Goal: Task Accomplishment & Management: Manage account settings

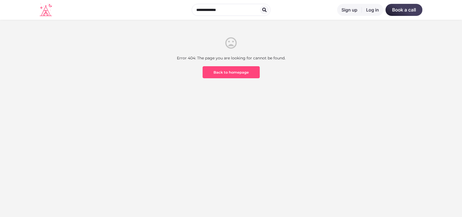
click at [374, 7] on link "Log in" at bounding box center [373, 10] width 22 height 12
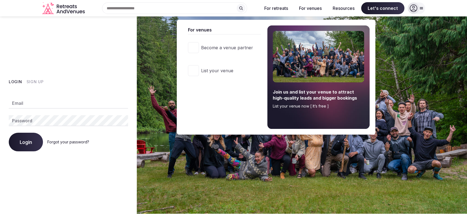
type input "**********"
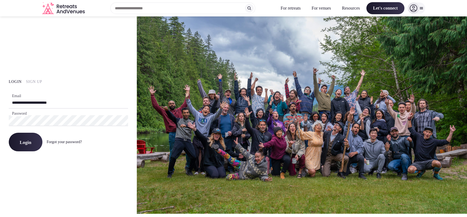
click at [35, 138] on button "Login" at bounding box center [26, 142] width 34 height 19
click at [35, 145] on button "Login" at bounding box center [26, 142] width 34 height 19
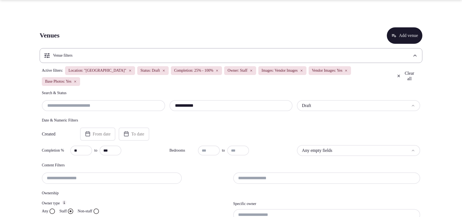
scroll to position [66, 0]
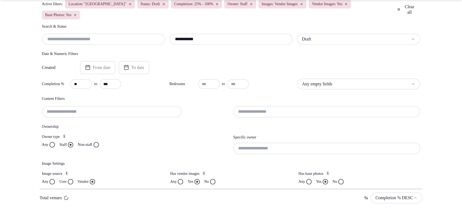
type input "**********"
click at [264, 150] on input at bounding box center [326, 148] width 187 height 11
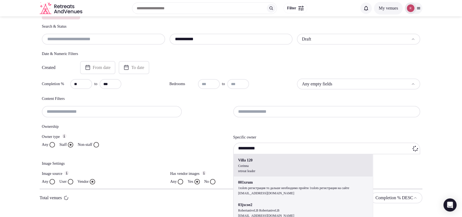
click at [268, 144] on div "**********" at bounding box center [326, 148] width 187 height 11
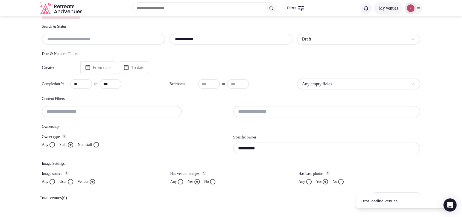
scroll to position [82, 0]
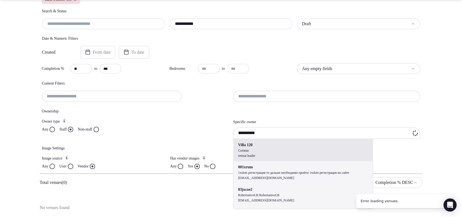
click at [322, 131] on div "**********" at bounding box center [326, 132] width 187 height 11
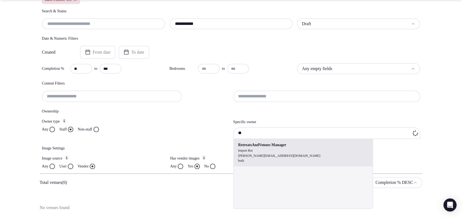
type input "*"
type input "**********"
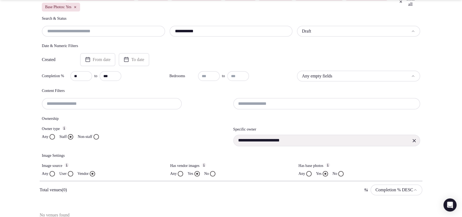
scroll to position [82, 0]
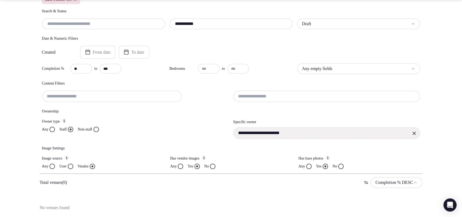
drag, startPoint x: 220, startPoint y: 22, endPoint x: 147, endPoint y: 12, distance: 74.3
click at [147, 12] on div "**********" at bounding box center [231, 18] width 379 height 21
paste input "text"
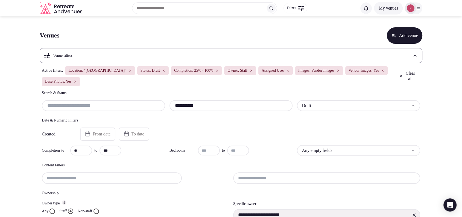
type input "**********"
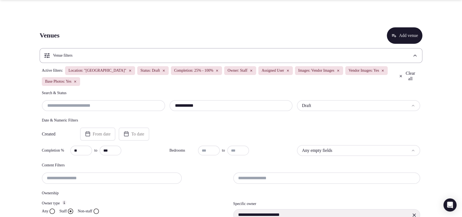
scroll to position [190, 0]
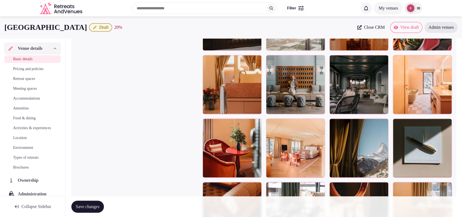
scroll to position [683, 0]
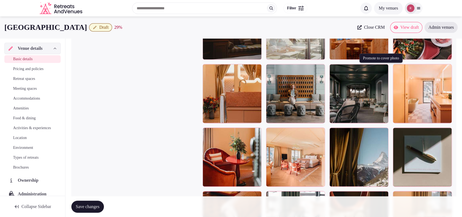
click at [383, 71] on button "button" at bounding box center [383, 69] width 7 height 7
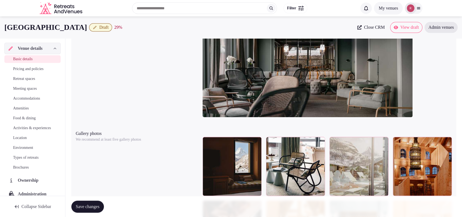
scroll to position [167, 0]
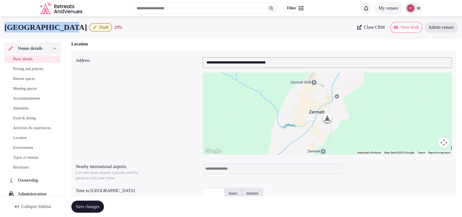
drag, startPoint x: 60, startPoint y: 29, endPoint x: 1, endPoint y: 28, distance: 59.9
click at [1, 28] on div "Hotel Beau Site Draft 29 % Close CRM View draft Admin venues" at bounding box center [231, 27] width 462 height 11
copy h1 "[GEOGRAPHIC_DATA]"
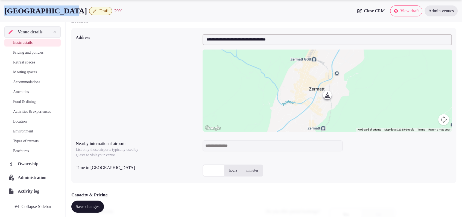
scroll to position [0, 0]
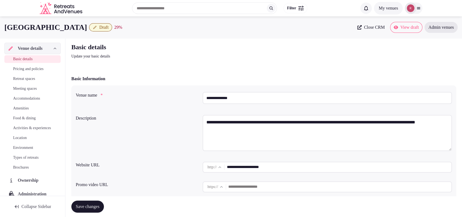
click at [244, 171] on input "**********" at bounding box center [339, 167] width 225 height 11
drag, startPoint x: 286, startPoint y: 169, endPoint x: 228, endPoint y: 170, distance: 58.0
click at [228, 170] on div "**********" at bounding box center [328, 167] width 250 height 11
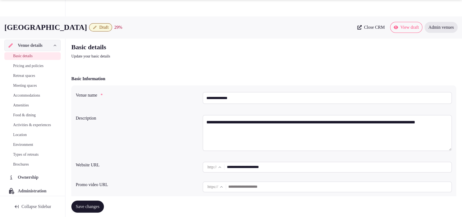
scroll to position [190, 0]
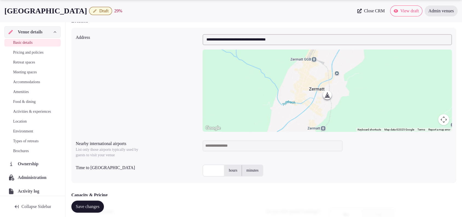
click at [218, 149] on input at bounding box center [273, 145] width 140 height 11
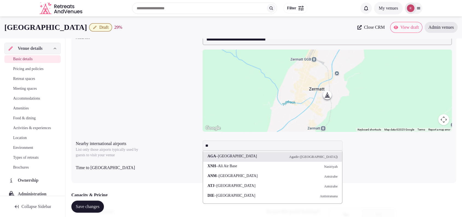
type input "*"
type input "********"
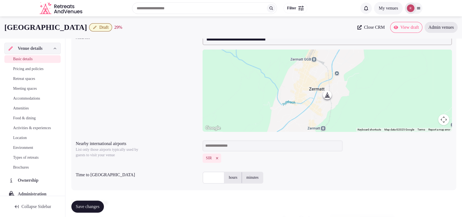
click at [231, 180] on label "hours" at bounding box center [233, 177] width 17 height 14
click at [209, 176] on input "text" at bounding box center [214, 178] width 22 height 12
type input "*"
click at [306, 169] on div "* hours minutes" at bounding box center [328, 177] width 250 height 16
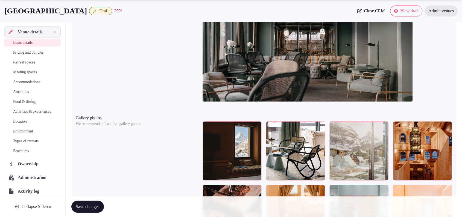
scroll to position [759, 0]
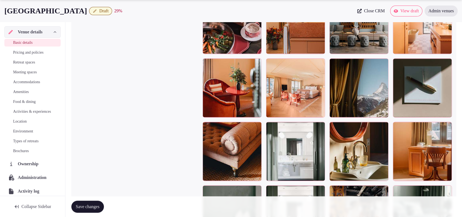
click at [104, 205] on button "Save changes" at bounding box center [87, 207] width 33 height 12
drag, startPoint x: 60, startPoint y: 10, endPoint x: 3, endPoint y: 20, distance: 58.6
click at [3, 20] on div "Hotel Beau Site Draft 32 % Close CRM View draft Admin venues" at bounding box center [231, 11] width 462 height 22
copy h1 "[GEOGRAPHIC_DATA]"
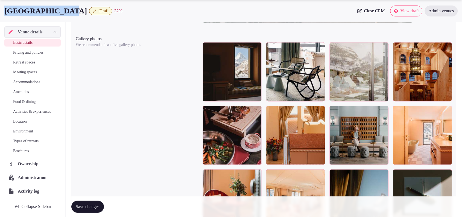
scroll to position [650, 0]
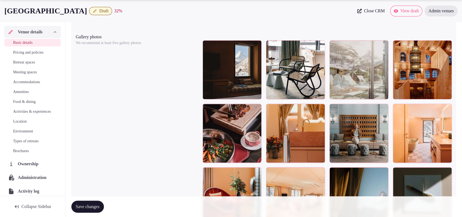
click at [89, 8] on button "Draft" at bounding box center [100, 11] width 23 height 8
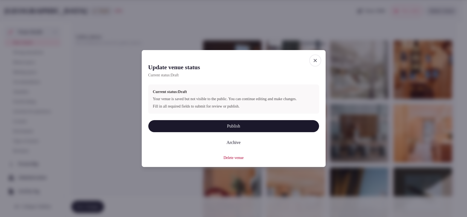
click at [222, 127] on button "Publish" at bounding box center [233, 126] width 171 height 12
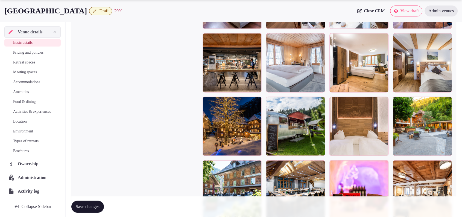
scroll to position [722, 0]
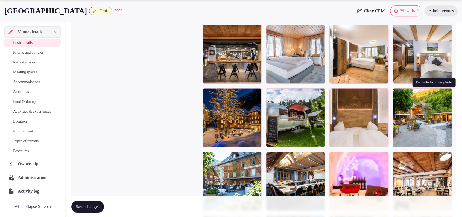
click at [447, 94] on button "button" at bounding box center [447, 93] width 7 height 7
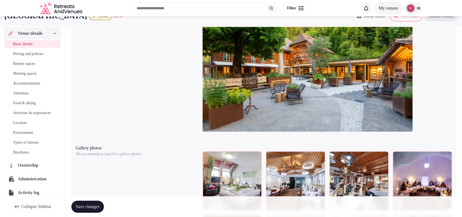
scroll to position [343, 0]
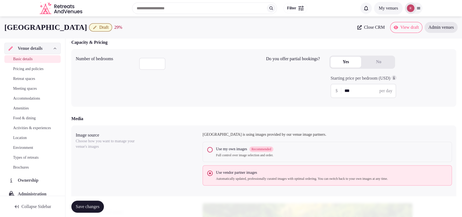
drag, startPoint x: 82, startPoint y: 26, endPoint x: 2, endPoint y: 21, distance: 80.0
click at [2, 21] on div "Hotel Kemmeriboden Draft 29 % Close CRM View draft Admin venues" at bounding box center [231, 27] width 462 height 22
copy h1 "Hotel Kemmeriboden"
click at [172, 27] on div "Hotel Kemmeriboden Draft 29 %" at bounding box center [179, 27] width 350 height 11
drag, startPoint x: 84, startPoint y: 28, endPoint x: 0, endPoint y: 33, distance: 83.9
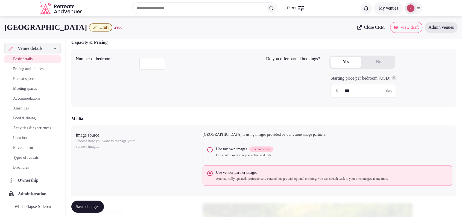
click at [0, 33] on div "Hotel Kemmeriboden Draft 29 % Close CRM View draft Admin venues" at bounding box center [231, 27] width 462 height 22
copy h1 "Hotel Kemmeriboden"
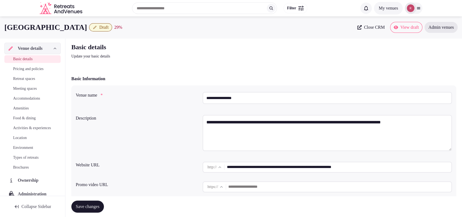
scroll to position [190, 0]
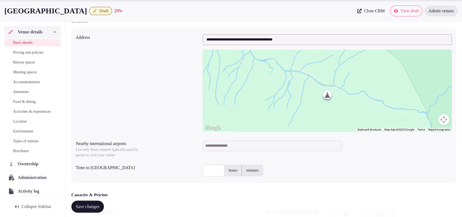
click at [227, 147] on input at bounding box center [273, 145] width 140 height 11
type input "***"
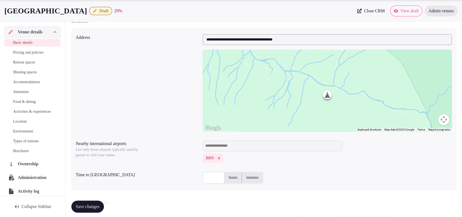
click at [214, 180] on input "text" at bounding box center [214, 178] width 22 height 12
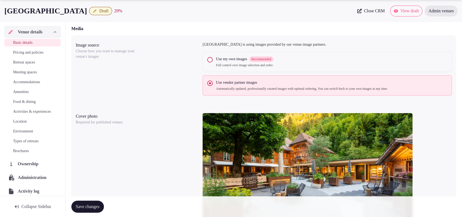
scroll to position [596, 0]
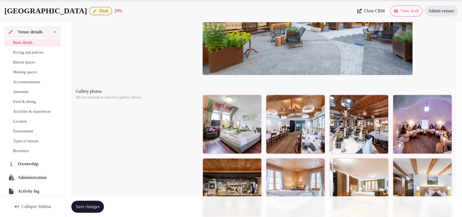
type input "**"
click at [83, 202] on button "Save changes" at bounding box center [87, 207] width 33 height 12
click at [98, 207] on span "Save changes" at bounding box center [88, 206] width 24 height 5
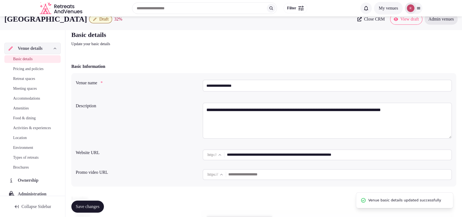
scroll to position [0, 0]
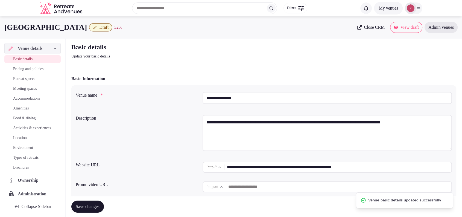
click at [103, 28] on span "Draft" at bounding box center [103, 27] width 9 height 5
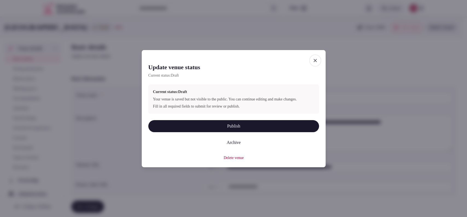
click at [239, 127] on button "Publish" at bounding box center [233, 126] width 171 height 12
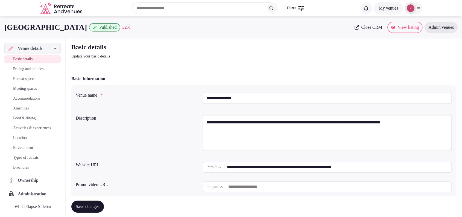
click at [425, 48] on div "Basic details Update your basic details" at bounding box center [263, 51] width 385 height 16
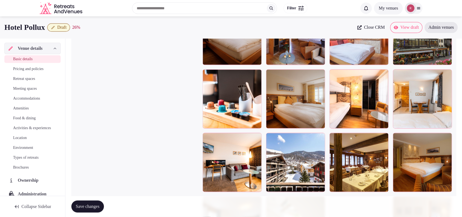
scroll to position [939, 0]
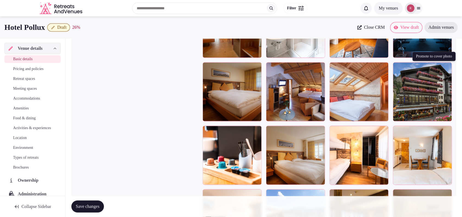
click at [447, 66] on icon "button" at bounding box center [447, 67] width 4 height 4
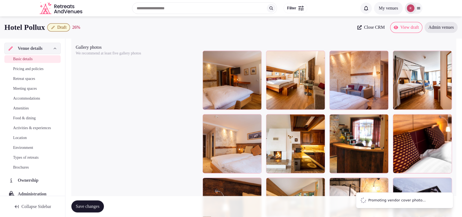
scroll to position [559, 0]
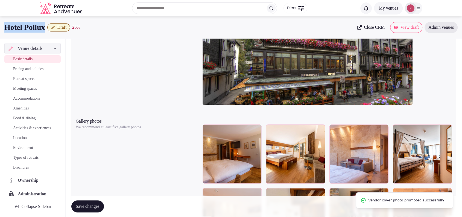
drag, startPoint x: 48, startPoint y: 27, endPoint x: 0, endPoint y: 34, distance: 48.4
click at [0, 34] on div "Hotel Pollux Draft 26 % Close CRM View draft Admin venues" at bounding box center [231, 27] width 462 height 22
copy h1 "Hotel Pollux"
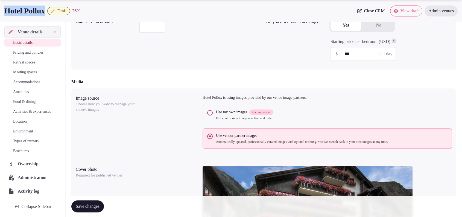
scroll to position [190, 0]
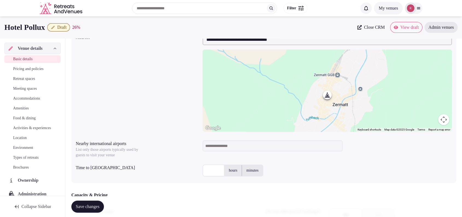
click at [228, 149] on input at bounding box center [273, 145] width 140 height 11
type input "***"
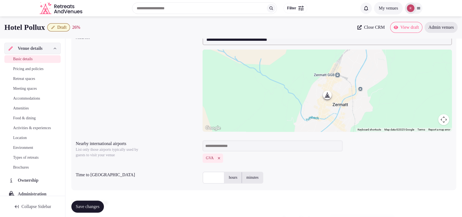
click at [208, 177] on input "text" at bounding box center [214, 178] width 22 height 12
click at [229, 175] on label "hours" at bounding box center [233, 177] width 17 height 14
click at [218, 179] on input "text" at bounding box center [214, 178] width 22 height 12
type input "*"
click at [295, 172] on div "* hours minutes" at bounding box center [328, 178] width 250 height 12
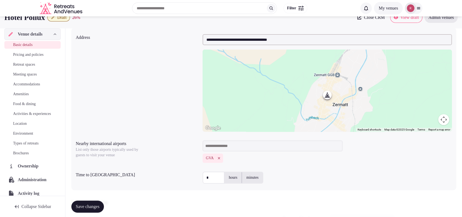
scroll to position [0, 0]
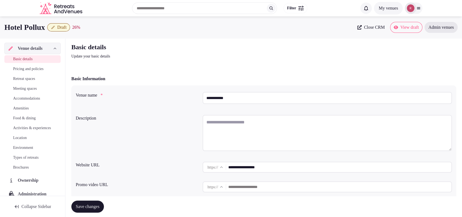
click at [248, 169] on input "**********" at bounding box center [339, 167] width 223 height 11
drag, startPoint x: 49, startPoint y: 26, endPoint x: 0, endPoint y: 34, distance: 49.9
click at [0, 34] on div "Hotel Pollux Draft 26 % Close CRM View draft Admin venues" at bounding box center [231, 27] width 462 height 22
copy h1 "Hotel Pollux"
click at [207, 122] on textarea at bounding box center [328, 133] width 250 height 36
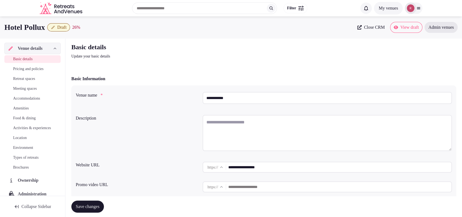
paste textarea "**********"
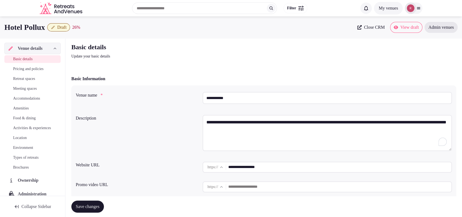
click at [227, 123] on textarea "**********" at bounding box center [328, 133] width 250 height 36
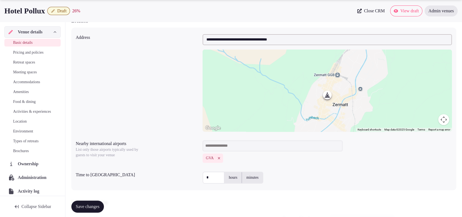
scroll to position [379, 0]
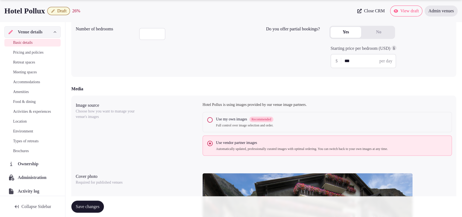
type textarea "**********"
click at [89, 203] on button "Save changes" at bounding box center [87, 207] width 33 height 12
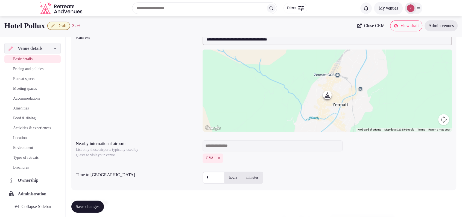
scroll to position [0, 0]
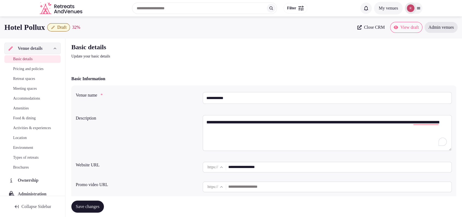
click at [424, 48] on div "Basic details Update your basic details" at bounding box center [263, 51] width 385 height 16
click at [67, 26] on span "Draft" at bounding box center [61, 27] width 9 height 5
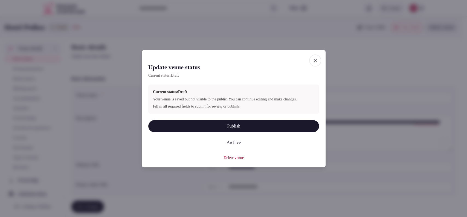
click at [221, 129] on button "Publish" at bounding box center [233, 126] width 171 height 12
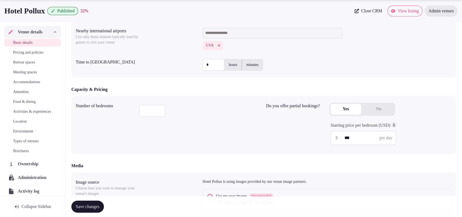
scroll to position [330, 0]
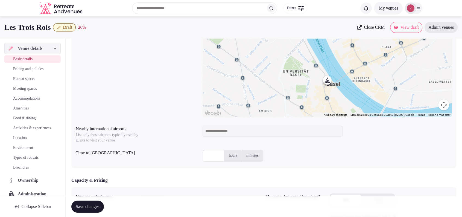
scroll to position [134, 0]
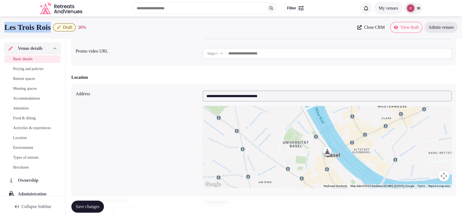
drag, startPoint x: 54, startPoint y: 29, endPoint x: 2, endPoint y: 21, distance: 53.1
click at [2, 21] on div "Les Trois Rois Draft 26 % Close CRM View draft Admin venues" at bounding box center [231, 27] width 462 height 22
copy h1 "Les Trois Rois"
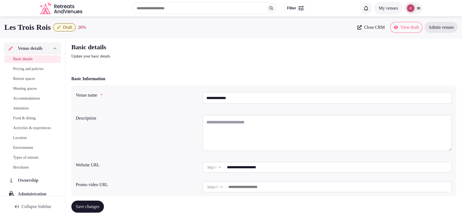
click at [249, 166] on input "**********" at bounding box center [339, 167] width 225 height 11
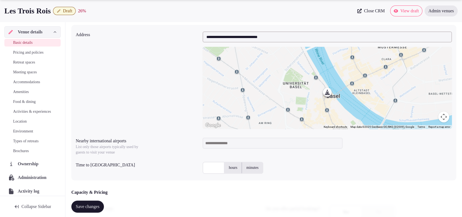
scroll to position [194, 0]
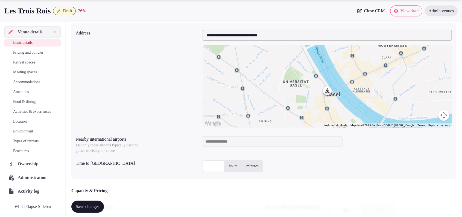
click at [442, 113] on button "Map camera controls" at bounding box center [444, 115] width 11 height 11
click at [432, 112] on button "Zoom out" at bounding box center [430, 115] width 11 height 11
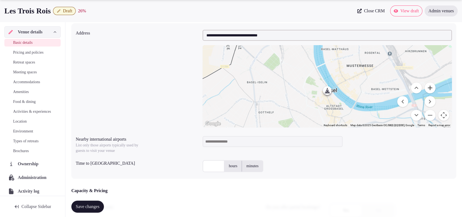
click at [431, 87] on button "Zoom in" at bounding box center [430, 87] width 11 height 11
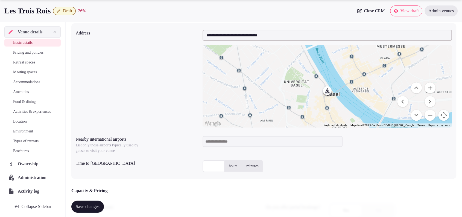
click at [431, 87] on button "Zoom in" at bounding box center [430, 87] width 11 height 11
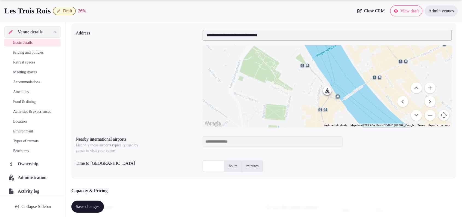
click at [256, 143] on input at bounding box center [273, 141] width 140 height 11
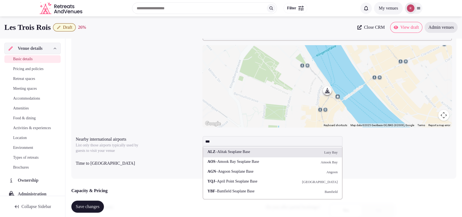
paste input "**********"
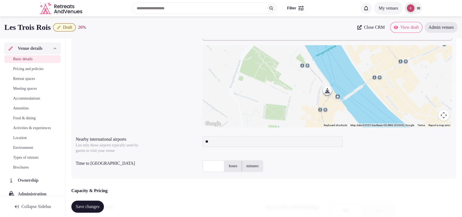
type input "*"
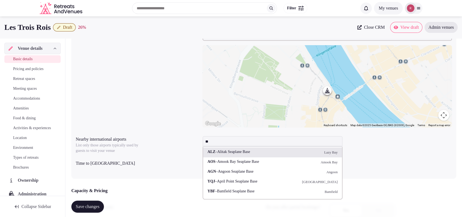
type input "*"
type input "***"
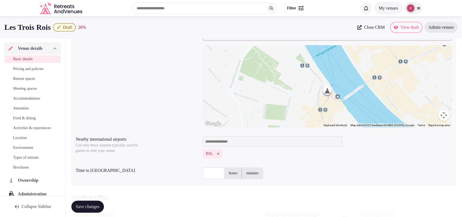
click at [216, 175] on input "text" at bounding box center [214, 173] width 22 height 12
type input "**"
click at [341, 160] on div "**********" at bounding box center [263, 104] width 385 height 163
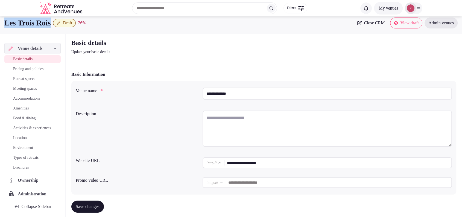
drag, startPoint x: 55, startPoint y: 23, endPoint x: 0, endPoint y: 21, distance: 54.8
click at [0, 21] on div "Les Trois Rois Draft 26 % Close CRM View draft Admin venues" at bounding box center [231, 23] width 462 height 11
copy h1 "Les Trois Rois"
click at [234, 115] on textarea at bounding box center [328, 129] width 250 height 36
paste textarea "**********"
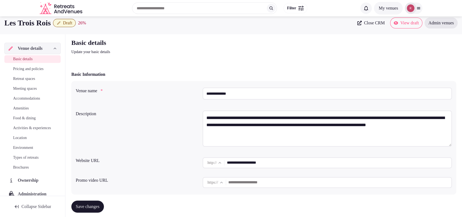
type textarea "**********"
click at [179, 124] on div "**********" at bounding box center [264, 129] width 376 height 42
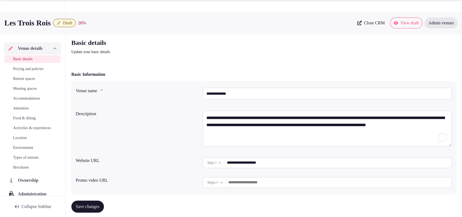
scroll to position [194, 0]
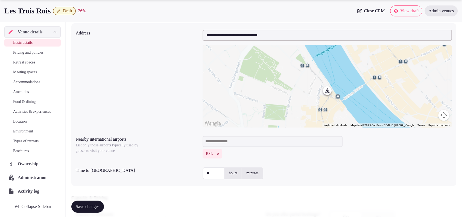
click at [88, 202] on button "Save changes" at bounding box center [87, 207] width 33 height 12
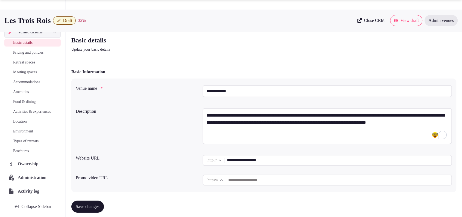
scroll to position [0, 0]
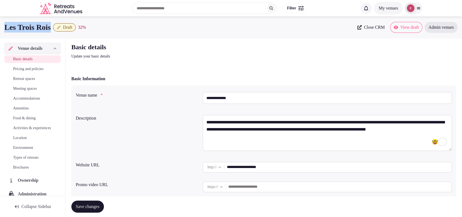
drag, startPoint x: 56, startPoint y: 26, endPoint x: 0, endPoint y: 27, distance: 56.4
click at [0, 27] on div "Les Trois Rois Draft 32 % Close CRM View draft Admin venues" at bounding box center [231, 27] width 462 height 11
copy h1 "Les Trois Rois"
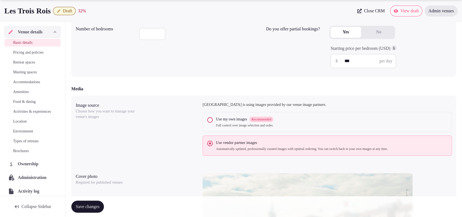
scroll to position [569, 0]
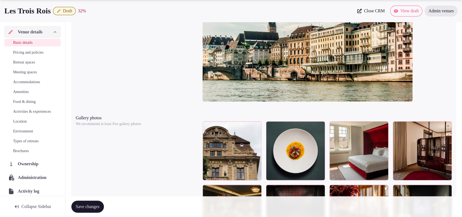
click at [430, 65] on div at bounding box center [328, 44] width 250 height 127
click at [73, 11] on span "Draft" at bounding box center [67, 10] width 9 height 5
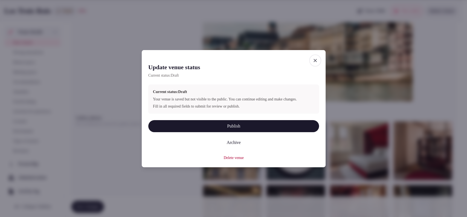
click at [210, 129] on button "Publish" at bounding box center [233, 126] width 171 height 12
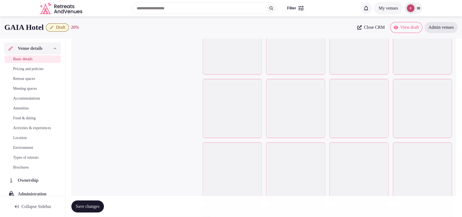
scroll to position [792, 0]
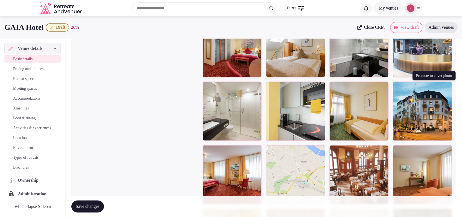
click at [447, 85] on icon "button" at bounding box center [447, 87] width 4 height 4
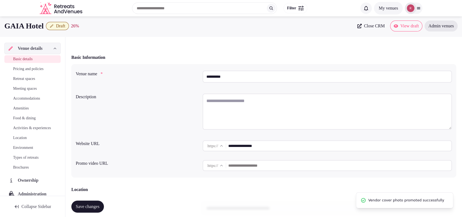
scroll to position [0, 0]
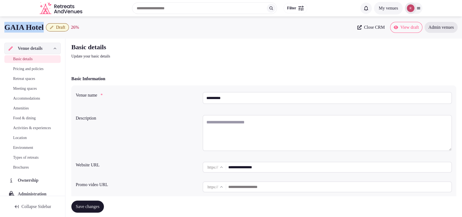
drag, startPoint x: 46, startPoint y: 28, endPoint x: 0, endPoint y: 26, distance: 45.8
click at [0, 26] on div "GAIA Hotel Draft 26 % Close CRM View draft Admin venues" at bounding box center [231, 27] width 462 height 11
copy h1 "GAIA Hotel"
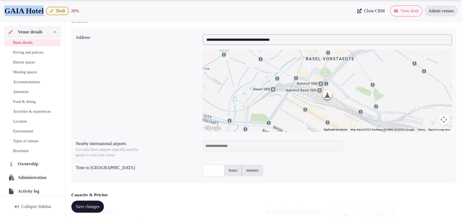
copy h1 "GAIA Hotel"
click at [234, 148] on input at bounding box center [273, 145] width 140 height 11
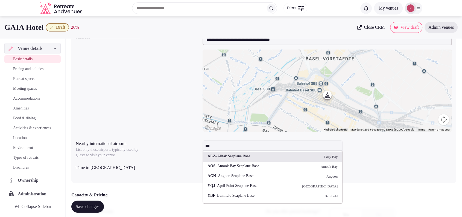
paste input "**********"
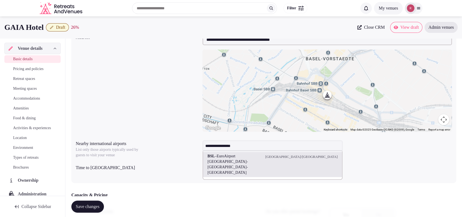
type input "**********"
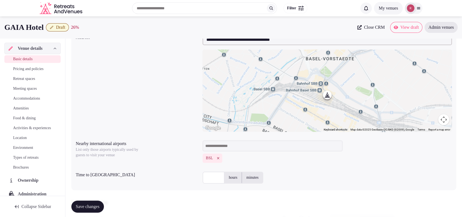
click at [211, 177] on input "text" at bounding box center [214, 178] width 22 height 12
type input "**"
click at [402, 179] on div "** hours minutes" at bounding box center [328, 178] width 250 height 12
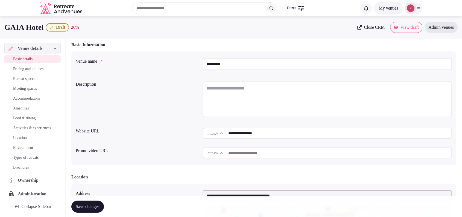
scroll to position [0, 0]
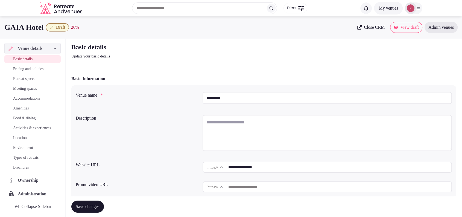
drag, startPoint x: 273, startPoint y: 167, endPoint x: 229, endPoint y: 168, distance: 44.3
click at [229, 168] on div "**********" at bounding box center [328, 167] width 250 height 11
click at [225, 133] on textarea at bounding box center [328, 133] width 250 height 36
paste textarea "**********"
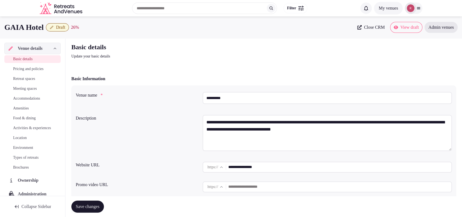
type textarea "**********"
click at [169, 128] on div "**********" at bounding box center [264, 134] width 376 height 42
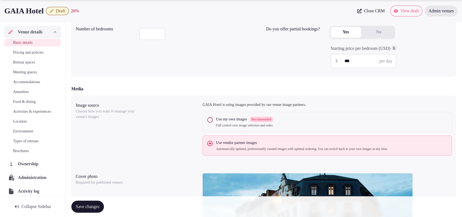
scroll to position [569, 0]
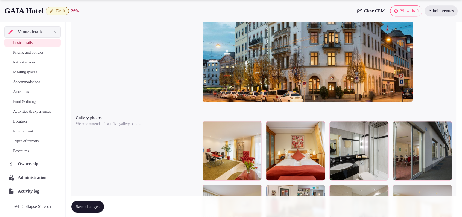
click at [103, 202] on button "Save changes" at bounding box center [87, 207] width 33 height 12
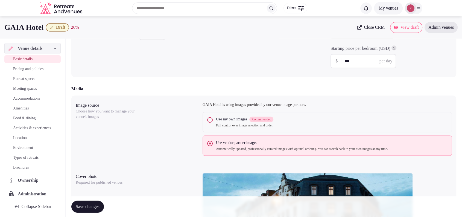
scroll to position [0, 0]
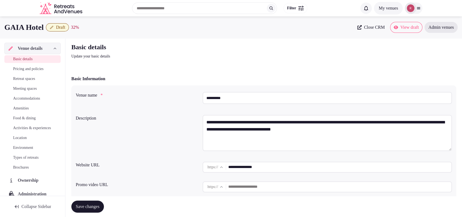
click at [163, 56] on p "Update your basic details" at bounding box center [163, 56] width 184 height 5
click at [59, 24] on button "Draft" at bounding box center [57, 27] width 23 height 8
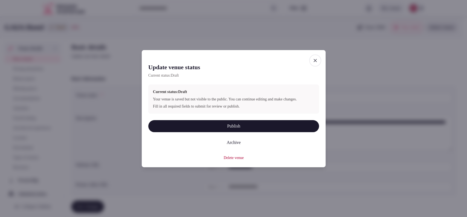
click at [242, 127] on button "Publish" at bounding box center [233, 126] width 171 height 12
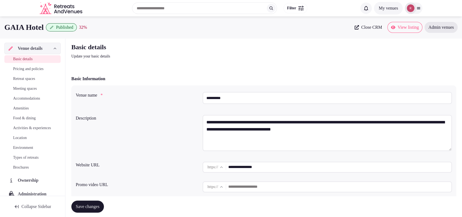
scroll to position [190, 0]
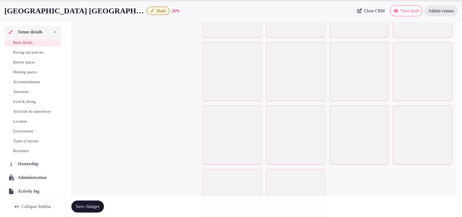
scroll to position [1283, 0]
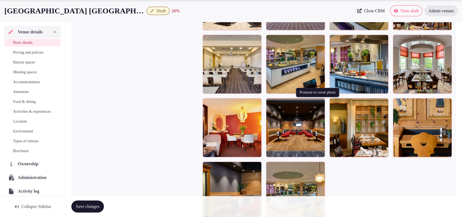
click at [320, 103] on icon "button" at bounding box center [320, 104] width 4 height 4
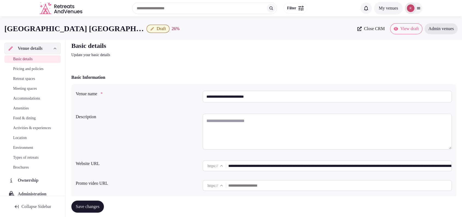
scroll to position [0, 0]
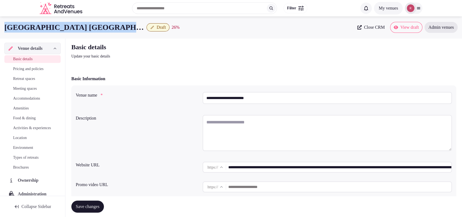
drag, startPoint x: 115, startPoint y: 26, endPoint x: 2, endPoint y: 34, distance: 113.3
click at [2, 34] on div "Moevenpick Hotel Egerkingen Draft 26 % Close CRM View draft Admin venues" at bounding box center [231, 27] width 462 height 22
copy h1 "[GEOGRAPHIC_DATA] [GEOGRAPHIC_DATA]"
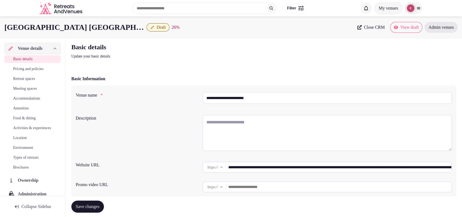
click at [272, 167] on input "**********" at bounding box center [339, 167] width 223 height 11
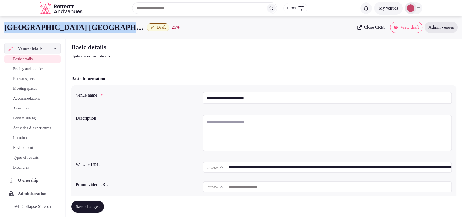
drag, startPoint x: 115, startPoint y: 26, endPoint x: 0, endPoint y: 23, distance: 115.2
click at [0, 23] on div "Moevenpick Hotel Egerkingen Draft 26 % Close CRM View draft Admin venues" at bounding box center [231, 27] width 462 height 11
copy h1 "[GEOGRAPHIC_DATA] [GEOGRAPHIC_DATA]"
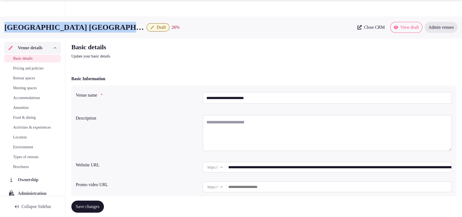
scroll to position [190, 0]
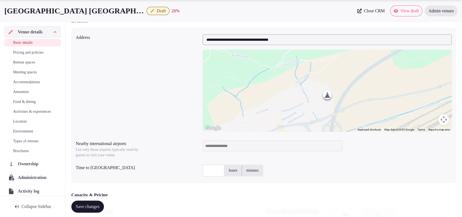
click at [232, 146] on input at bounding box center [273, 145] width 140 height 11
type input "***"
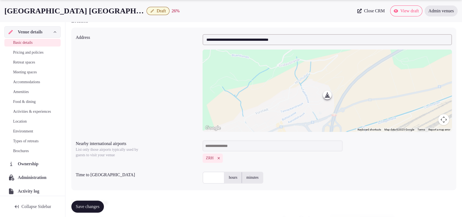
click at [213, 175] on input "text" at bounding box center [214, 178] width 22 height 12
type input "**"
click at [308, 177] on div "** hours minutes" at bounding box center [328, 178] width 250 height 12
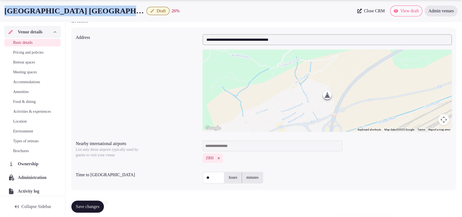
drag, startPoint x: 117, startPoint y: 11, endPoint x: 0, endPoint y: 18, distance: 117.6
click at [0, 18] on div "Moevenpick Hotel Egerkingen Draft 26 % Close CRM View draft Admin venues" at bounding box center [231, 11] width 462 height 22
copy div "Moevenpick Hotel Egerkingen"
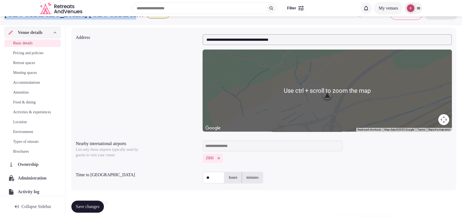
scroll to position [0, 0]
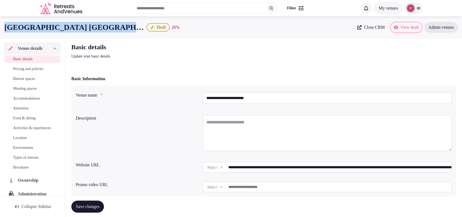
click at [244, 131] on textarea at bounding box center [328, 133] width 250 height 36
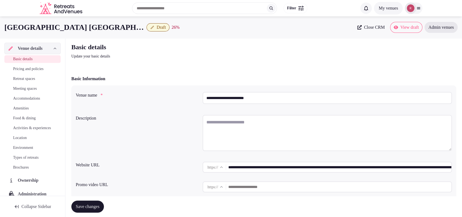
paste textarea "**********"
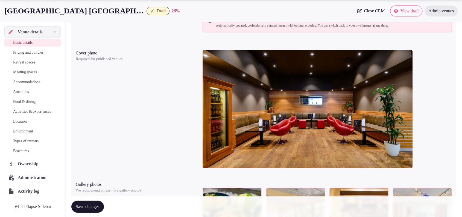
scroll to position [569, 0]
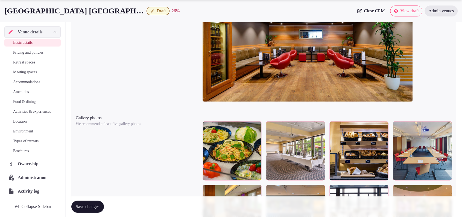
type textarea "**********"
click at [97, 207] on span "Save changes" at bounding box center [88, 206] width 24 height 5
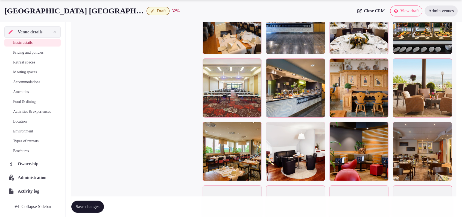
scroll to position [949, 0]
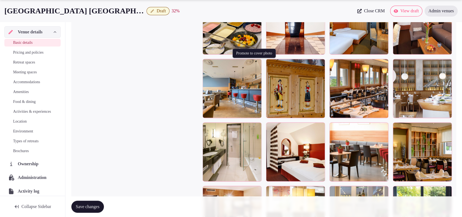
click at [259, 64] on icon "button" at bounding box center [256, 64] width 4 height 4
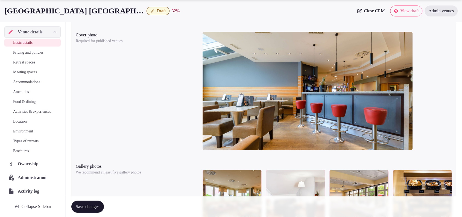
scroll to position [331, 0]
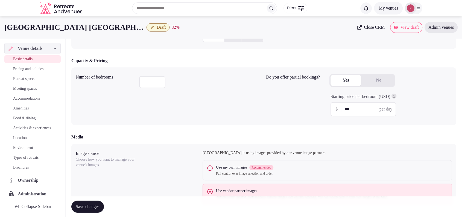
click at [99, 205] on span "Save changes" at bounding box center [88, 206] width 24 height 5
click at [445, 66] on div "Capacity & Pricing Number of bedrooms *** Do you offer partial bookings? Yes No…" at bounding box center [263, 91] width 385 height 68
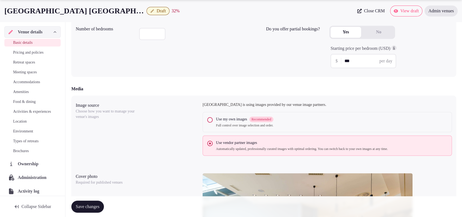
scroll to position [569, 0]
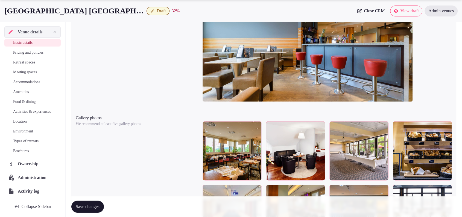
click at [157, 10] on span "Draft" at bounding box center [161, 10] width 9 height 5
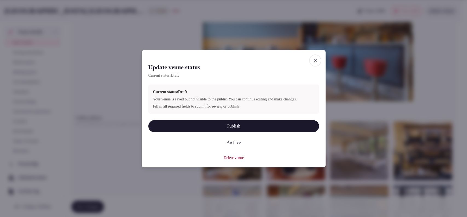
click at [236, 127] on button "Publish" at bounding box center [233, 126] width 171 height 12
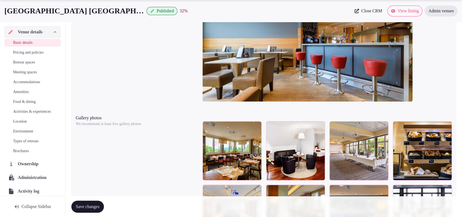
click at [437, 58] on div at bounding box center [328, 44] width 250 height 127
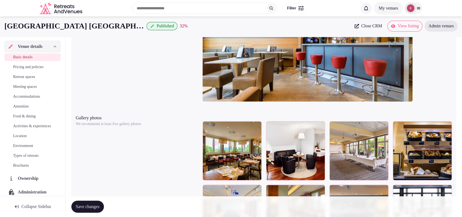
scroll to position [0, 0]
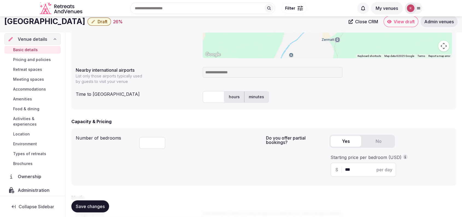
scroll to position [190, 0]
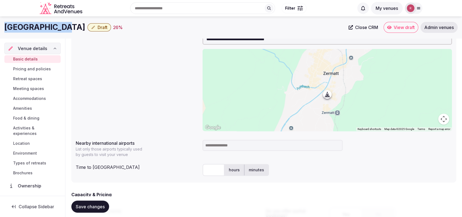
drag, startPoint x: 62, startPoint y: 28, endPoint x: 0, endPoint y: 28, distance: 62.4
click at [0, 28] on div "Hotel Couronne Draft 26 % Close CRM View draft Admin venues" at bounding box center [231, 27] width 462 height 11
copy h1 "[GEOGRAPHIC_DATA]"
click at [118, 45] on div "**********" at bounding box center [264, 82] width 376 height 102
drag, startPoint x: 62, startPoint y: 28, endPoint x: 0, endPoint y: 27, distance: 61.6
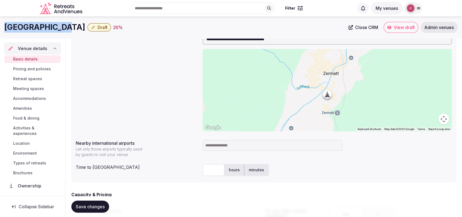
click at [0, 27] on div "Hotel Couronne Draft 26 % Close CRM View draft Admin venues" at bounding box center [231, 27] width 462 height 11
copy h1 "[GEOGRAPHIC_DATA]"
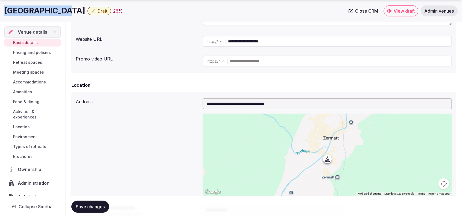
scroll to position [150, 0]
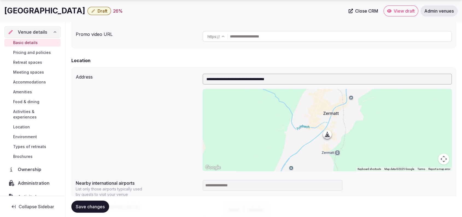
click at [236, 187] on input at bounding box center [273, 185] width 140 height 11
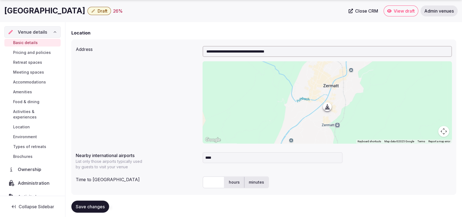
scroll to position [182, 0]
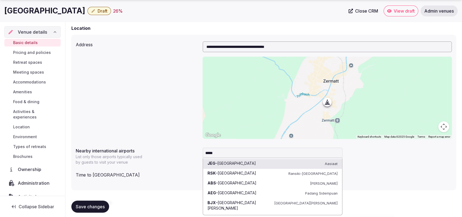
type input "******"
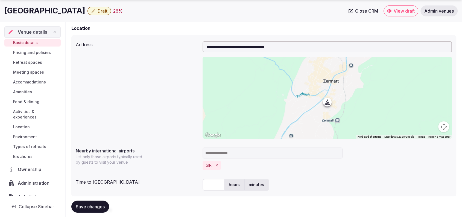
click at [233, 187] on label "hours" at bounding box center [235, 185] width 20 height 14
click at [215, 185] on input "text" at bounding box center [214, 185] width 22 height 12
type input "*"
click at [321, 177] on div "* hours minutes" at bounding box center [328, 184] width 250 height 16
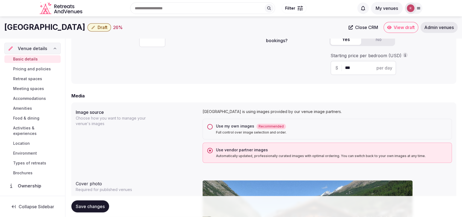
scroll to position [0, 0]
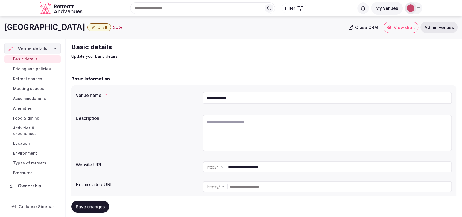
click at [250, 164] on input "**********" at bounding box center [340, 166] width 224 height 11
click at [255, 122] on textarea at bounding box center [328, 133] width 250 height 36
paste textarea "**********"
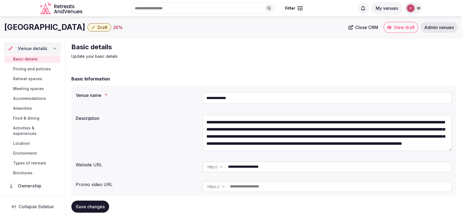
scroll to position [7, 0]
type textarea "**********"
click at [74, 204] on button "Save changes" at bounding box center [90, 207] width 38 height 12
click at [148, 55] on p "Update your basic details" at bounding box center [163, 56] width 184 height 5
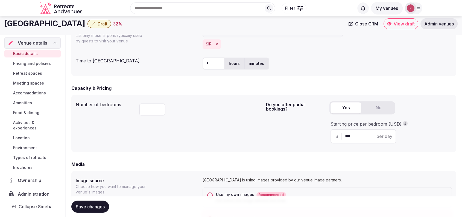
scroll to position [190, 0]
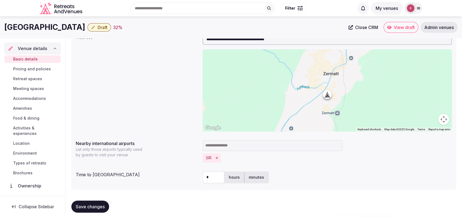
click at [98, 27] on span "Draft" at bounding box center [103, 27] width 10 height 5
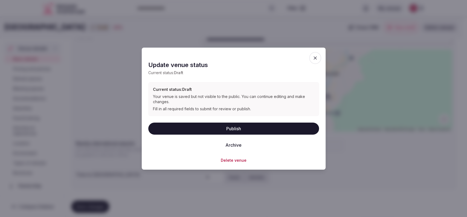
click at [221, 126] on button "Publish" at bounding box center [233, 129] width 171 height 12
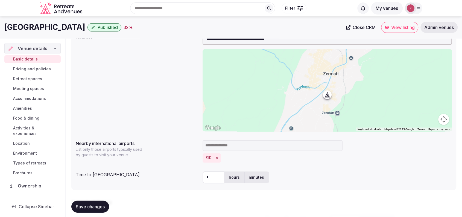
scroll to position [0, 0]
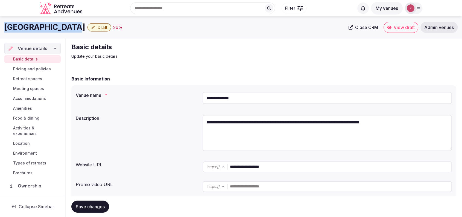
drag, startPoint x: 63, startPoint y: 26, endPoint x: 0, endPoint y: 24, distance: 63.5
click at [0, 24] on div "Hotel de la Rose Draft 26 % Close CRM View draft Admin venues" at bounding box center [231, 27] width 462 height 11
copy h1 "[GEOGRAPHIC_DATA]"
click at [138, 105] on div "**********" at bounding box center [264, 99] width 376 height 19
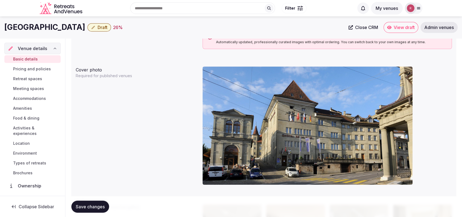
scroll to position [445, 0]
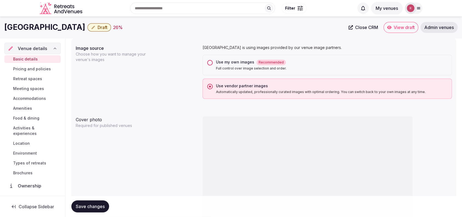
scroll to position [151, 0]
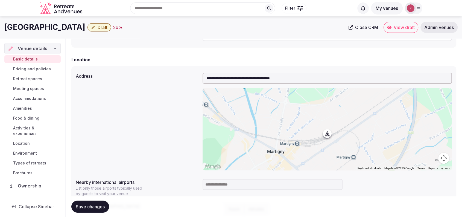
click at [85, 28] on h1 "Martigny Boutique Hotel" at bounding box center [44, 27] width 81 height 11
drag, startPoint x: 95, startPoint y: 30, endPoint x: 5, endPoint y: 24, distance: 89.9
click at [5, 24] on div "Martigny Boutique Hotel Draft 26 %" at bounding box center [174, 27] width 341 height 11
copy h1 "Martigny Boutique Hotel"
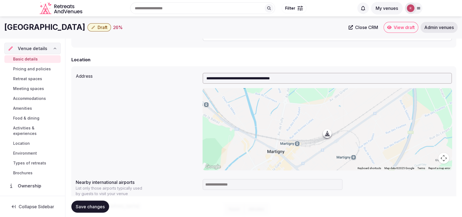
click at [232, 187] on input at bounding box center [273, 184] width 140 height 11
type input "***"
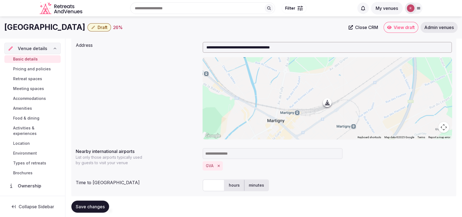
scroll to position [198, 0]
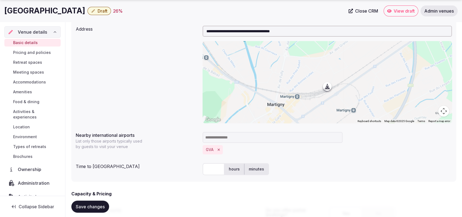
click at [205, 170] on input "text" at bounding box center [214, 169] width 22 height 12
type input "***"
click at [171, 89] on div "**********" at bounding box center [264, 75] width 376 height 102
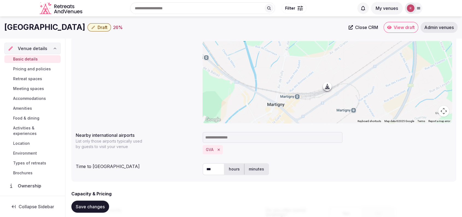
scroll to position [8, 0]
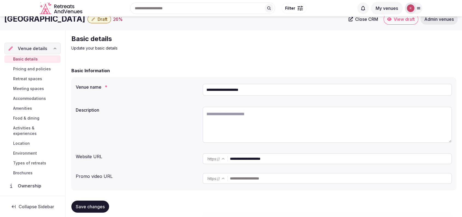
click at [259, 156] on input "**********" at bounding box center [341, 158] width 222 height 11
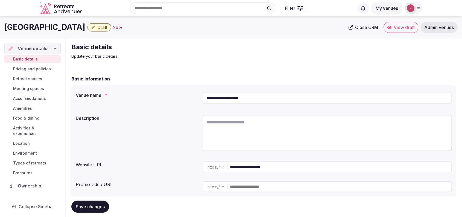
drag, startPoint x: 95, startPoint y: 29, endPoint x: 6, endPoint y: 24, distance: 89.3
click at [6, 24] on h1 "Martigny Boutique Hotel" at bounding box center [44, 27] width 81 height 11
copy h1 "Martigny Boutique Hotel"
click at [174, 113] on div "Description" at bounding box center [137, 117] width 123 height 8
click at [237, 127] on textarea at bounding box center [328, 133] width 250 height 36
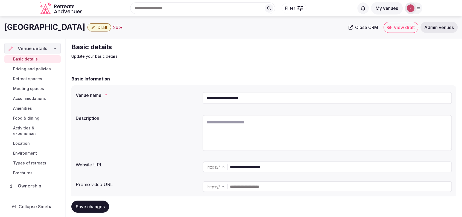
paste textarea "**********"
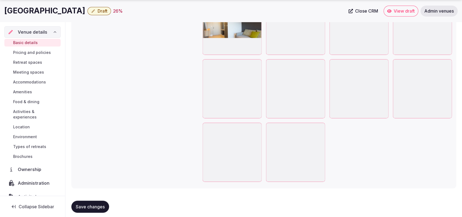
scroll to position [826, 0]
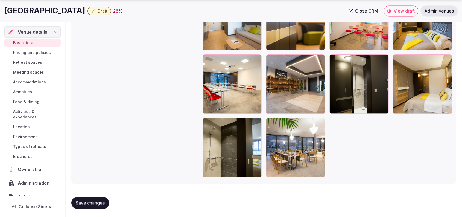
type textarea "**********"
click at [92, 203] on span "Save changes" at bounding box center [90, 202] width 29 height 5
click at [82, 33] on div "Gallery photos We recommend at least five gallery photos To pick up a draggable…" at bounding box center [264, 17] width 376 height 324
click at [129, 42] on div "Gallery photos We recommend at least five gallery photos To pick up a draggable…" at bounding box center [264, 17] width 376 height 324
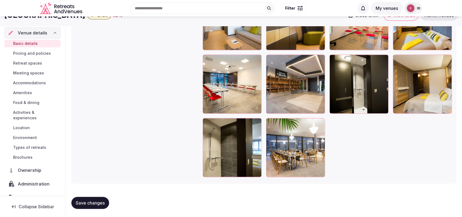
scroll to position [447, 0]
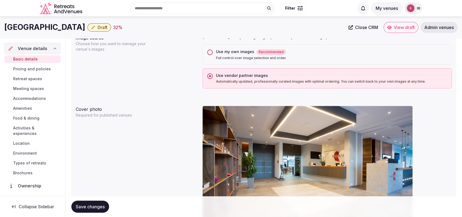
click at [127, 72] on div "Image source Choose how you want to manage your venue's images Martigny Boutiqu…" at bounding box center [264, 61] width 376 height 58
click at [95, 29] on icon "button" at bounding box center [93, 27] width 4 height 4
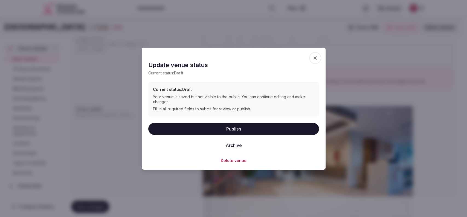
click at [302, 127] on button "Publish" at bounding box center [233, 129] width 171 height 12
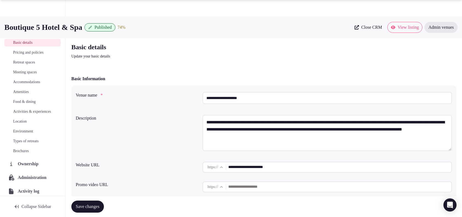
scroll to position [190, 0]
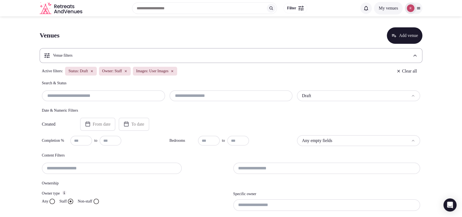
click at [249, 98] on input "text" at bounding box center [231, 95] width 119 height 7
click at [256, 202] on input at bounding box center [326, 204] width 187 height 11
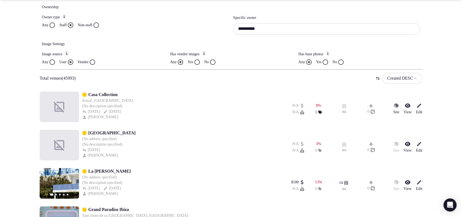
scroll to position [170, 0]
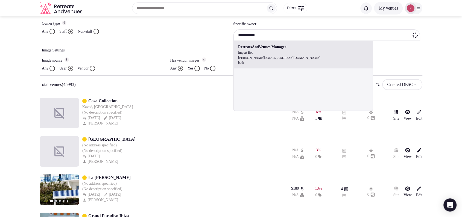
type input "**********"
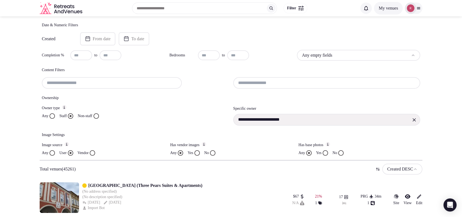
scroll to position [275, 0]
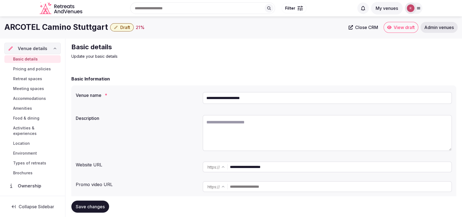
drag, startPoint x: 223, startPoint y: 97, endPoint x: 196, endPoint y: 97, distance: 27.4
click at [196, 97] on div "**********" at bounding box center [264, 99] width 376 height 19
click at [250, 167] on input "**********" at bounding box center [341, 166] width 222 height 11
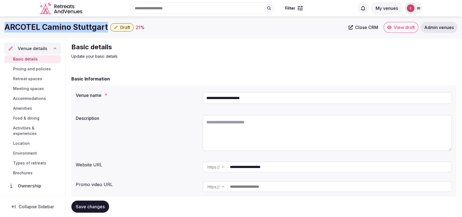
drag, startPoint x: 107, startPoint y: 27, endPoint x: 1, endPoint y: 29, distance: 105.9
click at [1, 29] on div "ARCOTEL Camino Stuttgart Draft 21 % Close CRM View draft Admin venues" at bounding box center [231, 27] width 462 height 11
copy h1 "ARCOTEL Camino Stuttgart"
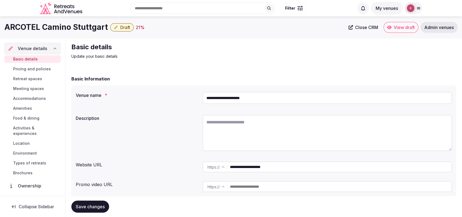
click at [259, 96] on input "**********" at bounding box center [328, 98] width 250 height 12
drag, startPoint x: 259, startPoint y: 96, endPoint x: 244, endPoint y: 99, distance: 15.5
click at [244, 99] on input "**********" at bounding box center [328, 98] width 250 height 12
type input "**********"
click at [75, 206] on button "Save changes" at bounding box center [90, 207] width 38 height 12
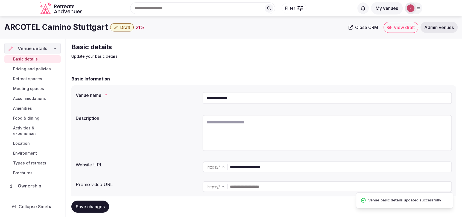
click at [245, 97] on input "**********" at bounding box center [328, 98] width 250 height 12
drag, startPoint x: 241, startPoint y: 96, endPoint x: 197, endPoint y: 94, distance: 43.6
click at [197, 94] on div "**********" at bounding box center [264, 99] width 376 height 19
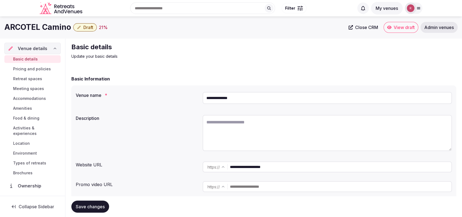
click at [334, 59] on div "Basic details Update your basic details" at bounding box center [263, 51] width 385 height 16
click at [129, 31] on div "ARCOTEL Camino Draft 21 %" at bounding box center [174, 27] width 341 height 11
drag, startPoint x: 71, startPoint y: 25, endPoint x: 3, endPoint y: 28, distance: 67.6
click at [3, 28] on div "ARCOTEL Camino Draft 21 % Close CRM View draft Admin venues" at bounding box center [231, 27] width 462 height 11
copy h1 "ARCOTEL Camino"
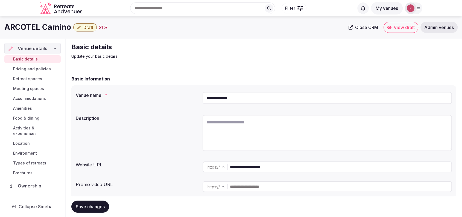
click at [272, 57] on div "Basic details Update your basic details" at bounding box center [263, 51] width 385 height 16
drag, startPoint x: 72, startPoint y: 25, endPoint x: 1, endPoint y: 23, distance: 71.2
click at [1, 23] on div "ARCOTEL Camino Draft 21 % Close CRM View draft Admin venues" at bounding box center [231, 27] width 462 height 11
copy h1 "ARCOTEL Camino"
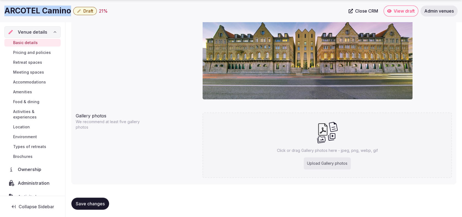
scroll to position [510, 0]
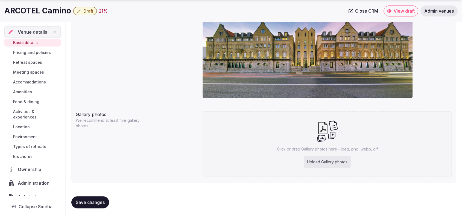
click at [352, 179] on div "Cover photo Required for published venues Gallery photos We recommend at least …" at bounding box center [263, 73] width 385 height 219
click at [346, 165] on div "Upload Gallery photos" at bounding box center [327, 162] width 47 height 12
type input "**********"
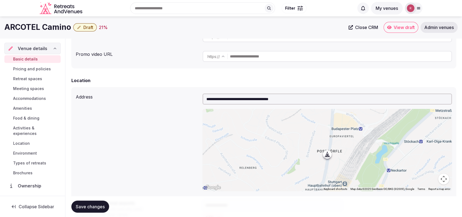
scroll to position [0, 0]
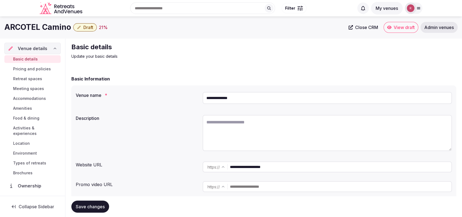
drag, startPoint x: 243, startPoint y: 99, endPoint x: 201, endPoint y: 99, distance: 42.1
click at [201, 99] on div "**********" at bounding box center [264, 99] width 376 height 19
click at [256, 124] on textarea at bounding box center [328, 133] width 250 height 36
paste textarea "**********"
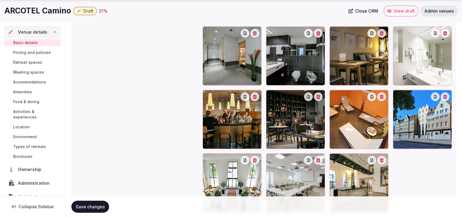
scroll to position [738, 0]
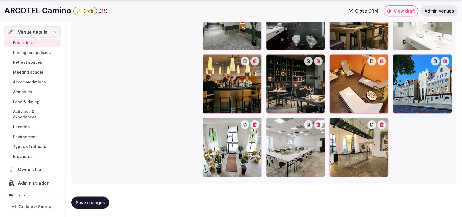
type textarea "**********"
click at [86, 204] on span "Save changes" at bounding box center [90, 202] width 29 height 5
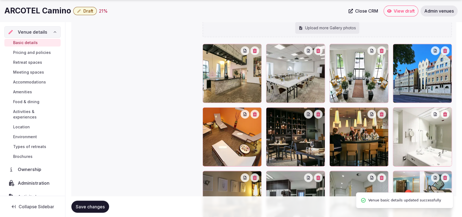
scroll to position [624, 0]
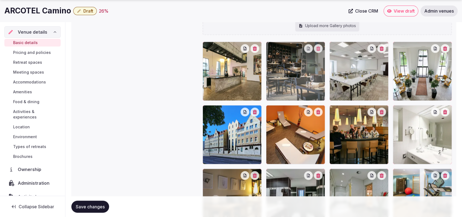
drag, startPoint x: 307, startPoint y: 140, endPoint x: 306, endPoint y: 92, distance: 47.9
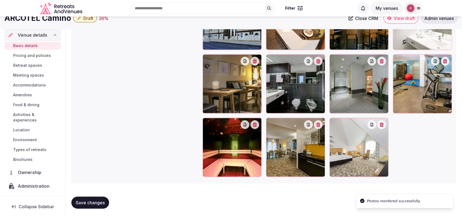
scroll to position [713, 0]
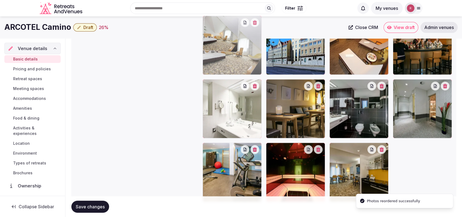
drag, startPoint x: 360, startPoint y: 167, endPoint x: 261, endPoint y: 67, distance: 139.9
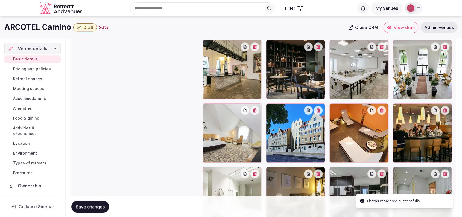
scroll to position [605, 0]
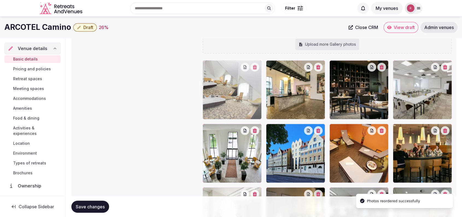
drag, startPoint x: 239, startPoint y: 152, endPoint x: 240, endPoint y: 114, distance: 38.0
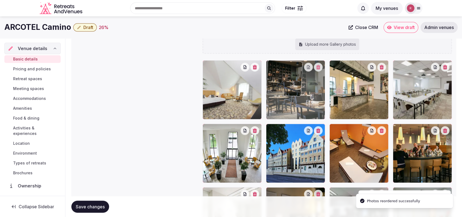
drag, startPoint x: 349, startPoint y: 103, endPoint x: 312, endPoint y: 109, distance: 37.6
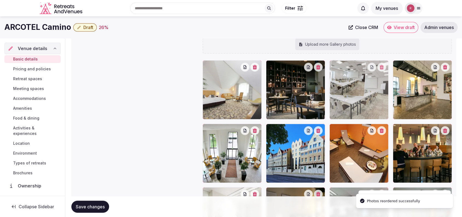
drag, startPoint x: 430, startPoint y: 108, endPoint x: 382, endPoint y: 112, distance: 47.8
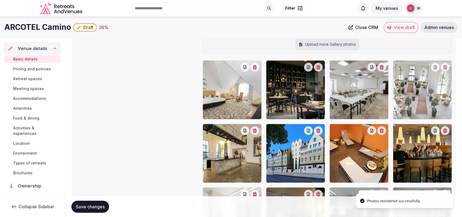
drag, startPoint x: 240, startPoint y: 156, endPoint x: 441, endPoint y: 118, distance: 204.7
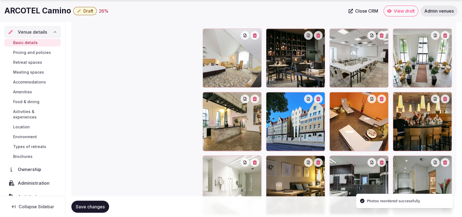
scroll to position [638, 0]
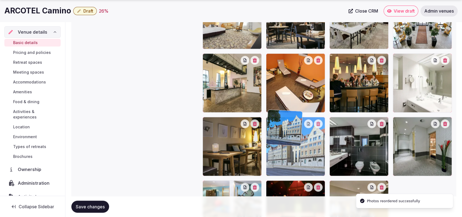
drag, startPoint x: 286, startPoint y: 126, endPoint x: 290, endPoint y: 178, distance: 51.3
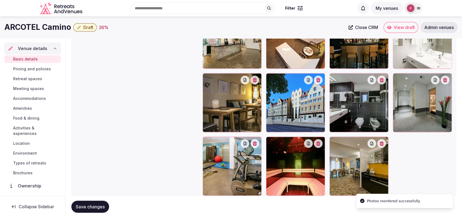
scroll to position [703, 0]
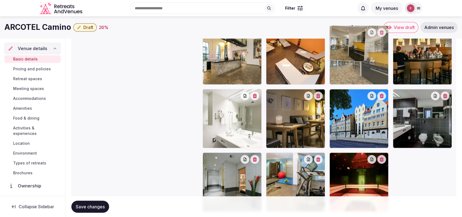
drag, startPoint x: 361, startPoint y: 175, endPoint x: 365, endPoint y: 72, distance: 102.7
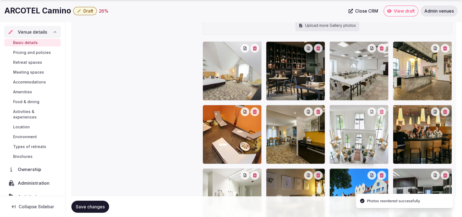
scroll to position [627, 0]
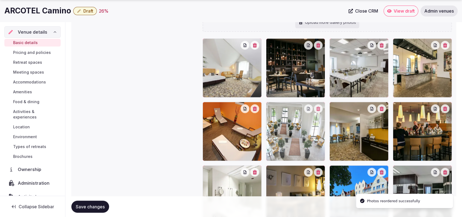
drag, startPoint x: 416, startPoint y: 99, endPoint x: 280, endPoint y: 162, distance: 150.1
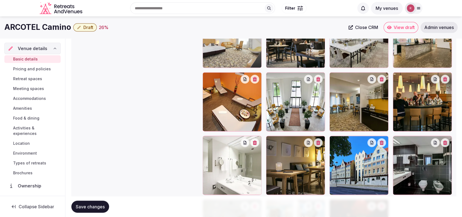
scroll to position [651, 0]
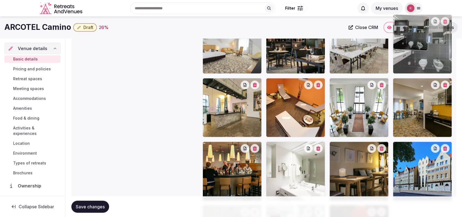
drag, startPoint x: 442, startPoint y: 185, endPoint x: 447, endPoint y: 86, distance: 99.4
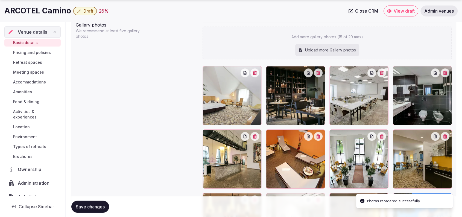
scroll to position [607, 0]
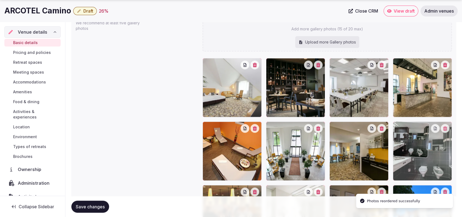
drag, startPoint x: 431, startPoint y: 104, endPoint x: 431, endPoint y: 152, distance: 48.2
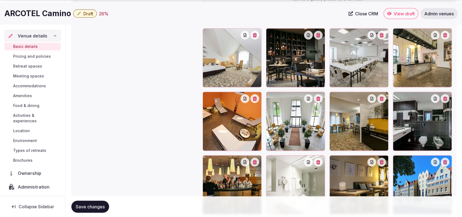
scroll to position [661, 0]
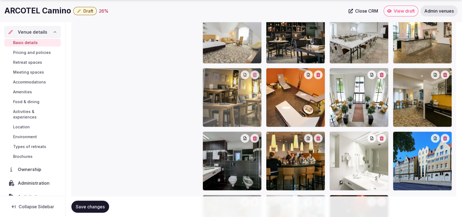
drag, startPoint x: 370, startPoint y: 164, endPoint x: 257, endPoint y: 127, distance: 118.6
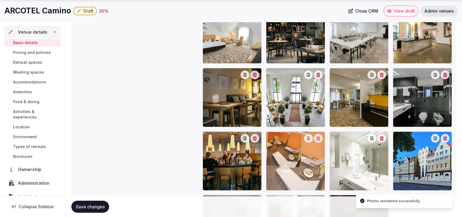
drag, startPoint x: 307, startPoint y: 128, endPoint x: 309, endPoint y: 170, distance: 42.5
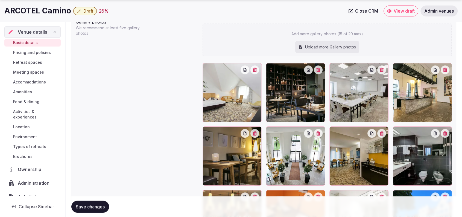
scroll to position [611, 0]
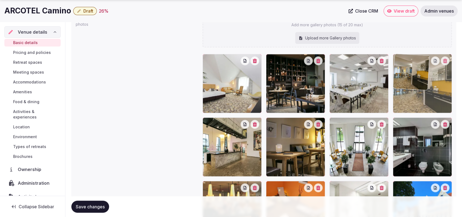
drag, startPoint x: 379, startPoint y: 156, endPoint x: 428, endPoint y: 102, distance: 72.8
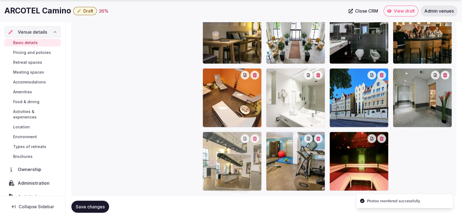
scroll to position [738, 0]
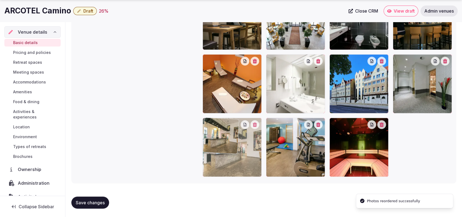
drag, startPoint x: 221, startPoint y: 157, endPoint x: 244, endPoint y: 159, distance: 22.5
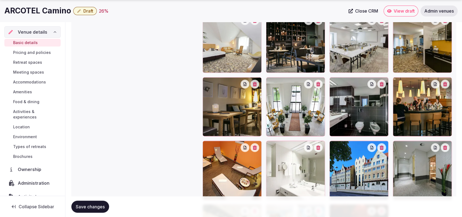
scroll to position [685, 0]
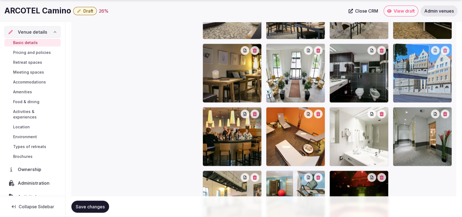
drag, startPoint x: 370, startPoint y: 150, endPoint x: 427, endPoint y: 98, distance: 76.3
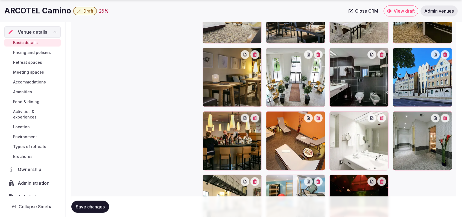
scroll to position [686, 0]
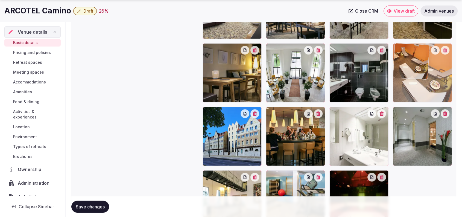
drag, startPoint x: 299, startPoint y: 154, endPoint x: 429, endPoint y: 106, distance: 138.8
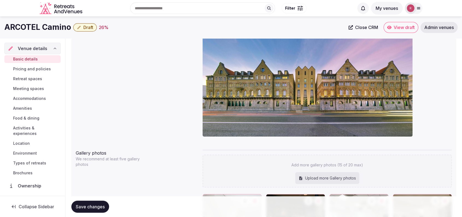
scroll to position [531, 0]
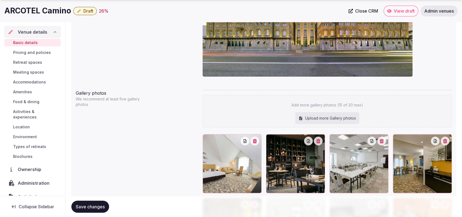
click at [76, 205] on span "Save changes" at bounding box center [90, 206] width 29 height 5
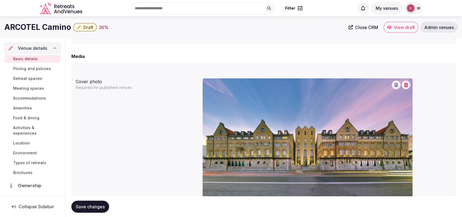
scroll to position [341, 0]
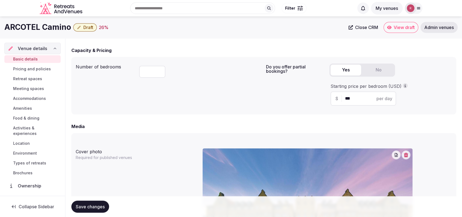
click at [20, 81] on span "Retreat spaces" at bounding box center [27, 78] width 29 height 5
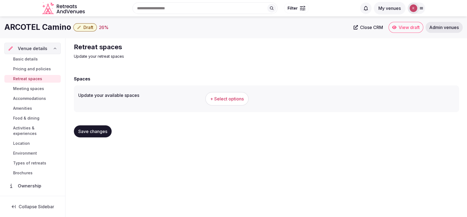
click at [228, 100] on span "+ Select options" at bounding box center [227, 99] width 34 height 6
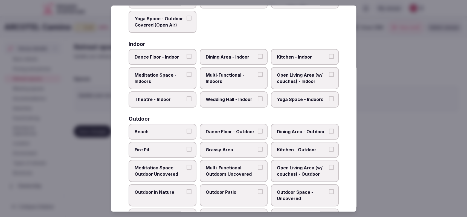
scroll to position [87, 0]
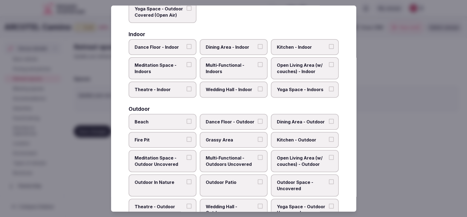
click at [220, 69] on span "Multi-Functional - Indoors" at bounding box center [231, 68] width 50 height 12
click at [258, 67] on button "Multi-Functional - Indoors" at bounding box center [260, 64] width 5 height 5
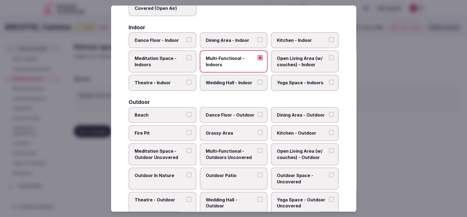
scroll to position [98, 0]
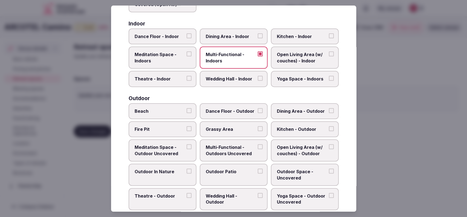
click at [320, 39] on label "Kitchen - Indoor" at bounding box center [305, 36] width 68 height 16
click at [329, 38] on button "Kitchen - Indoor" at bounding box center [331, 35] width 5 height 5
click at [314, 37] on span "Kitchen - Indoor" at bounding box center [302, 36] width 50 height 6
click at [329, 37] on button "Kitchen - Indoor" at bounding box center [331, 35] width 5 height 5
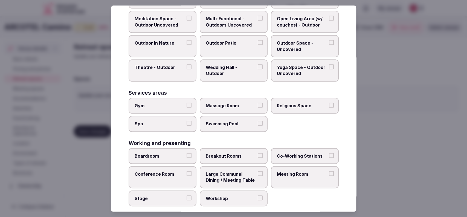
scroll to position [228, 0]
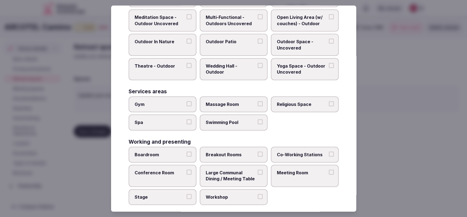
click at [187, 107] on label "Gym" at bounding box center [163, 104] width 68 height 16
click at [187, 106] on button "Gym" at bounding box center [189, 103] width 5 height 5
click at [179, 117] on label "Spa" at bounding box center [163, 122] width 68 height 16
click at [187, 119] on button "Spa" at bounding box center [189, 121] width 5 height 5
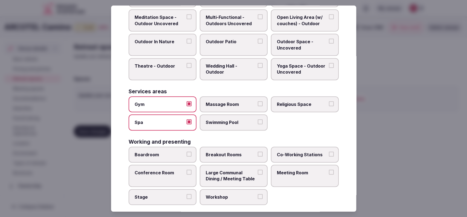
click at [295, 170] on span "Meeting Room" at bounding box center [302, 173] width 50 height 6
click at [329, 170] on button "Meeting Room" at bounding box center [331, 172] width 5 height 5
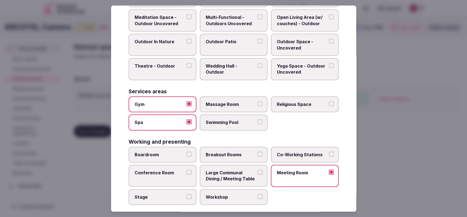
click at [295, 157] on label "Co-Working Stations" at bounding box center [305, 155] width 68 height 16
click at [329, 156] on button "Co-Working Stations" at bounding box center [331, 154] width 5 height 5
click at [310, 134] on div "Covered outdoor spaces Meditation Space - Outdoor Covered (Open Air) Multi-Func…" at bounding box center [234, 13] width 210 height 382
click at [384, 146] on div at bounding box center [233, 108] width 467 height 217
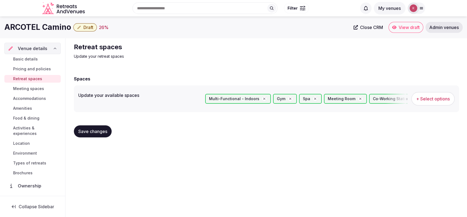
click at [101, 133] on span "Save changes" at bounding box center [92, 131] width 29 height 5
click at [16, 89] on span "Meeting spaces" at bounding box center [28, 88] width 31 height 5
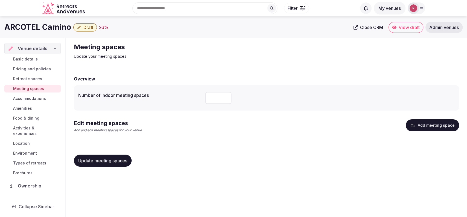
click at [414, 120] on button "Add meeting space" at bounding box center [432, 125] width 53 height 12
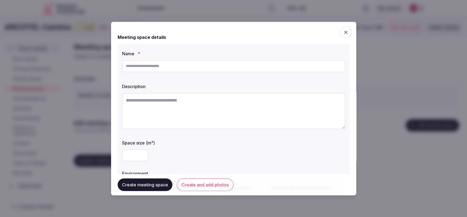
click at [184, 68] on input "text" at bounding box center [233, 66] width 223 height 12
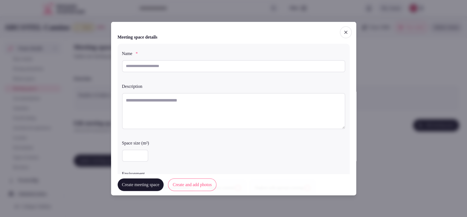
drag, startPoint x: 343, startPoint y: 31, endPoint x: 216, endPoint y: 31, distance: 127.0
click at [343, 31] on icon "button" at bounding box center [345, 31] width 5 height 5
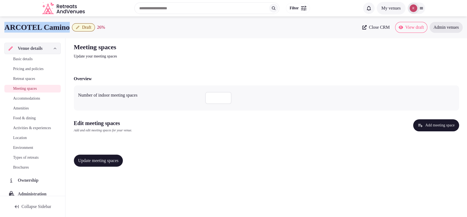
drag, startPoint x: 70, startPoint y: 26, endPoint x: 4, endPoint y: 28, distance: 65.7
click at [4, 28] on h1 "ARCOTEL Camino" at bounding box center [36, 27] width 65 height 11
copy h1 "ARCOTEL Camino"
click at [420, 127] on button "Add meeting space" at bounding box center [436, 125] width 46 height 12
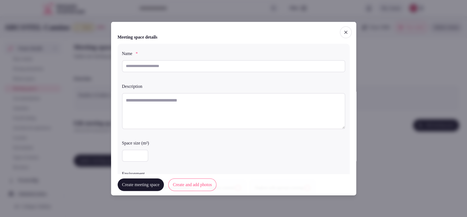
click at [225, 77] on div "Name * Description Space size (m²) Environment Indoor Outdoor uncovered Outdoor…" at bounding box center [234, 123] width 232 height 158
click at [226, 71] on input "text" at bounding box center [233, 66] width 223 height 12
type input "********"
click at [206, 110] on textarea at bounding box center [233, 111] width 223 height 36
paste textarea "**********"
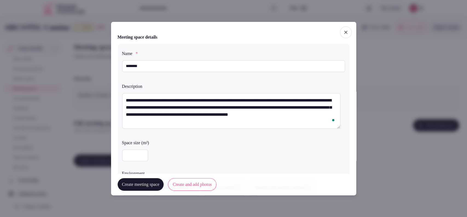
type textarea "**********"
click at [125, 149] on input "number" at bounding box center [135, 155] width 26 height 12
type input "**"
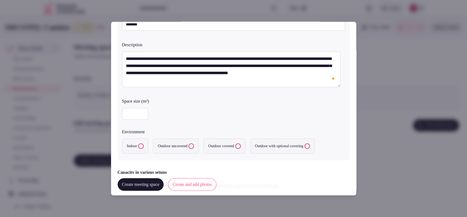
scroll to position [79, 0]
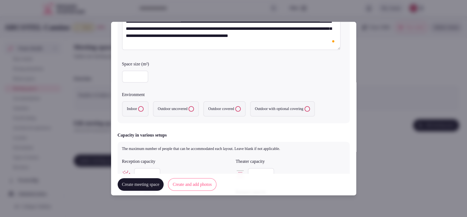
click at [142, 109] on button "Indoor" at bounding box center [140, 108] width 5 height 5
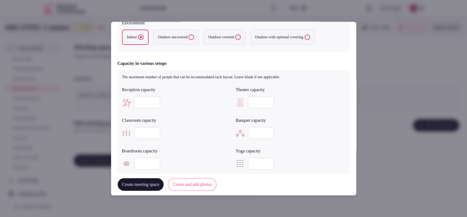
scroll to position [155, 0]
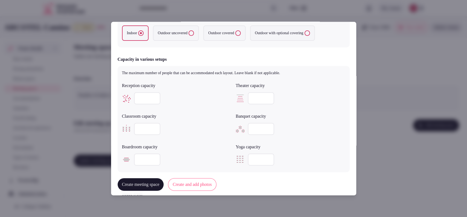
click at [146, 99] on input "number" at bounding box center [147, 98] width 26 height 12
type input "*"
type input "**"
click at [258, 99] on input "number" at bounding box center [261, 98] width 26 height 12
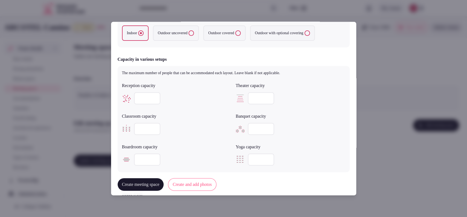
type input "**"
click at [256, 131] on input "number" at bounding box center [261, 129] width 26 height 12
type input "**"
click at [140, 130] on input "number" at bounding box center [147, 129] width 26 height 12
click at [137, 159] on input "number" at bounding box center [147, 159] width 26 height 12
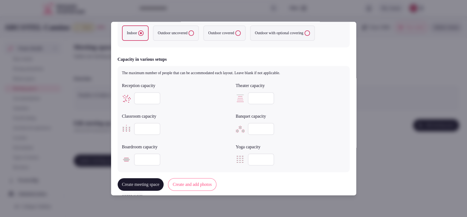
click at [144, 163] on input "number" at bounding box center [147, 159] width 26 height 12
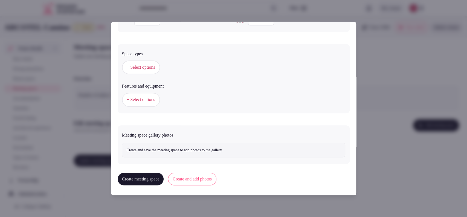
type input "**"
click at [155, 67] on span "+ Select options" at bounding box center [141, 67] width 28 height 6
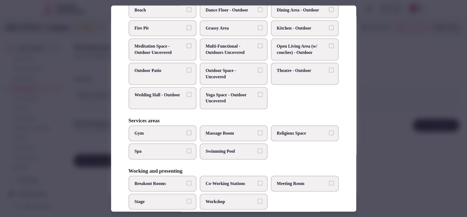
scroll to position [208, 0]
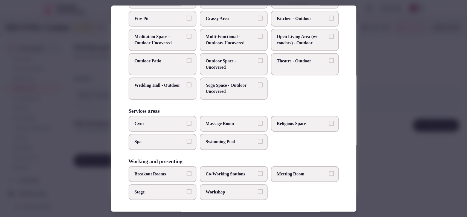
click at [289, 174] on span "Meeting Room" at bounding box center [302, 174] width 50 height 6
click at [329, 174] on button "Meeting Room" at bounding box center [331, 173] width 5 height 5
click at [241, 169] on label "Co-Working Stations" at bounding box center [234, 174] width 68 height 16
click at [258, 171] on button "Co-Working Stations" at bounding box center [260, 173] width 5 height 5
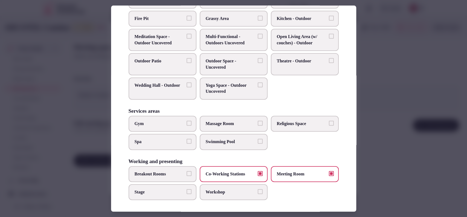
click at [374, 165] on div at bounding box center [233, 108] width 467 height 217
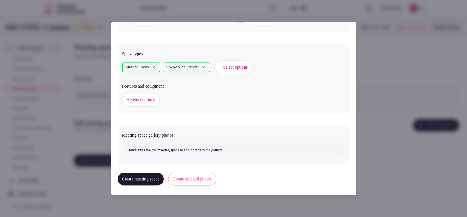
click at [207, 178] on button "Create and add photos" at bounding box center [192, 179] width 48 height 13
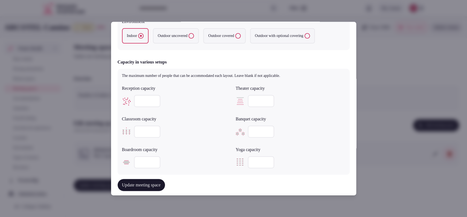
scroll to position [304, 0]
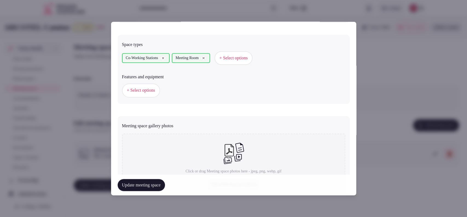
click at [136, 89] on span "+ Select options" at bounding box center [141, 90] width 28 height 6
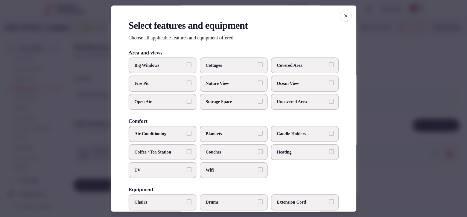
click at [160, 134] on span "Air Conditioning" at bounding box center [160, 134] width 50 height 6
click at [187, 134] on button "Air Conditioning" at bounding box center [189, 133] width 5 height 5
click at [210, 167] on span "Wifi" at bounding box center [231, 170] width 50 height 6
click at [258, 167] on button "Wifi" at bounding box center [260, 169] width 5 height 5
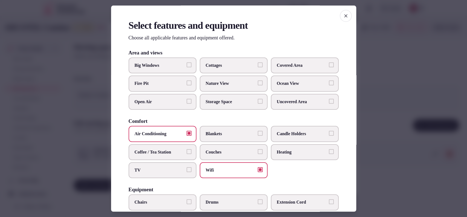
click at [178, 176] on label "TV" at bounding box center [163, 170] width 68 height 16
click at [187, 172] on button "TV" at bounding box center [189, 169] width 5 height 5
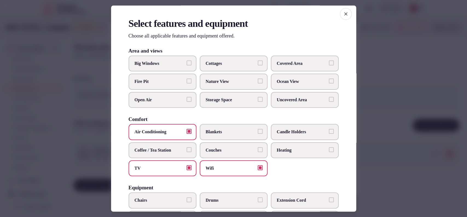
scroll to position [3, 0]
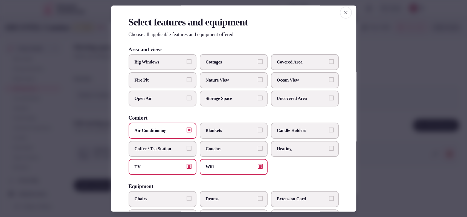
click at [320, 61] on span "Covered Area" at bounding box center [302, 62] width 50 height 6
click at [329, 61] on button "Covered Area" at bounding box center [331, 61] width 5 height 5
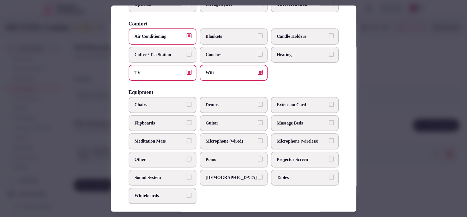
scroll to position [116, 0]
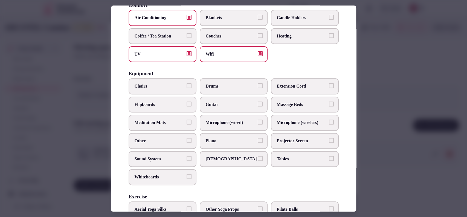
click at [161, 84] on span "Chairs" at bounding box center [160, 86] width 50 height 6
click at [187, 84] on button "Chairs" at bounding box center [189, 85] width 5 height 5
click at [164, 102] on span "Flipboards" at bounding box center [160, 105] width 50 height 6
click at [187, 102] on button "Flipboards" at bounding box center [189, 104] width 5 height 5
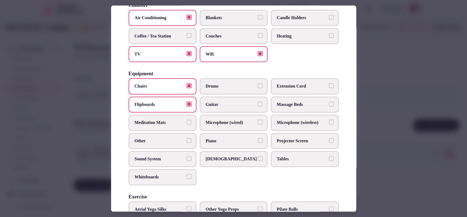
click at [283, 138] on span "Projector Screen" at bounding box center [302, 141] width 50 height 6
click at [329, 138] on button "Projector Screen" at bounding box center [331, 140] width 5 height 5
click at [281, 157] on span "Tables" at bounding box center [302, 159] width 50 height 6
click at [329, 157] on button "Tables" at bounding box center [331, 158] width 5 height 5
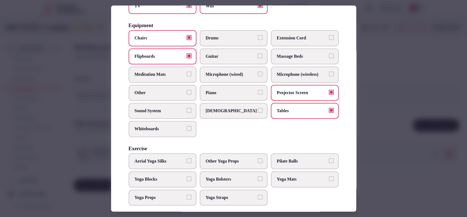
scroll to position [169, 0]
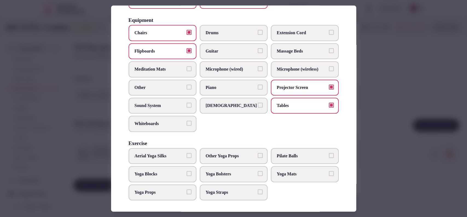
click at [167, 105] on span "Sound System" at bounding box center [160, 106] width 50 height 6
click at [187, 105] on button "Sound System" at bounding box center [189, 105] width 5 height 5
click at [179, 123] on span "Whiteboards" at bounding box center [160, 124] width 50 height 6
click at [187, 123] on button "Whiteboards" at bounding box center [189, 123] width 5 height 5
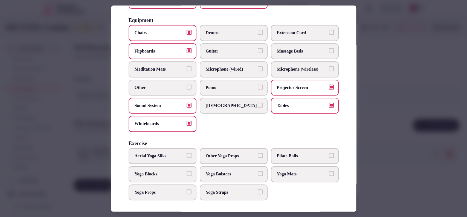
scroll to position [0, 0]
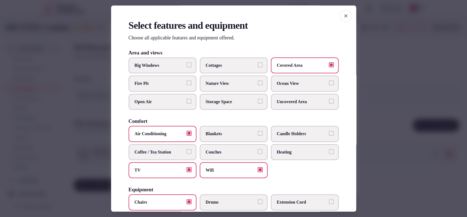
click at [182, 150] on span "Coffee / Tea Station" at bounding box center [160, 152] width 50 height 6
click at [187, 150] on button "Coffee / Tea Station" at bounding box center [189, 151] width 5 height 5
click at [381, 65] on div at bounding box center [233, 108] width 467 height 217
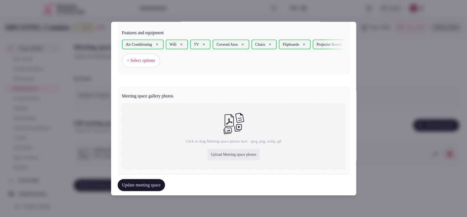
scroll to position [359, 0]
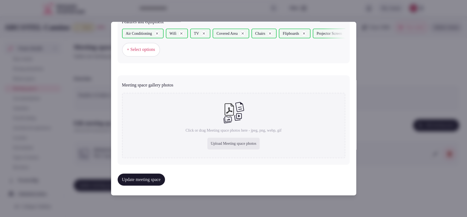
click at [213, 139] on div "Upload Meeting space photos" at bounding box center [233, 144] width 52 height 12
type input "**********"
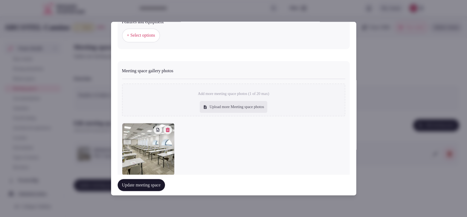
click at [152, 180] on button "Update meeting space" at bounding box center [141, 185] width 47 height 12
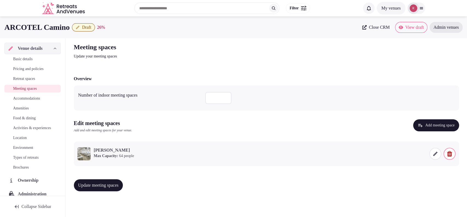
click at [123, 188] on button "Update meeting spaces" at bounding box center [98, 185] width 49 height 12
click at [19, 97] on span "Accommodations" at bounding box center [26, 98] width 27 height 5
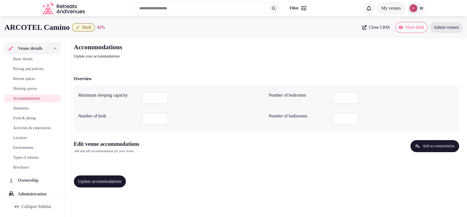
click at [111, 183] on span "Update accommodations" at bounding box center [100, 181] width 44 height 5
click at [92, 187] on button "Update accommodations" at bounding box center [100, 181] width 52 height 12
click at [415, 146] on icon "button" at bounding box center [417, 145] width 5 height 5
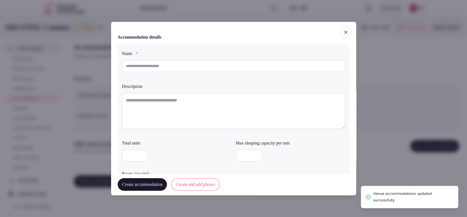
click at [185, 65] on input "text" at bounding box center [233, 66] width 223 height 12
paste input "**********"
type input "**********"
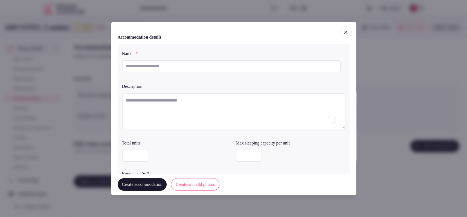
paste textarea "**********"
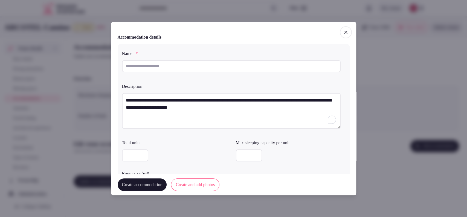
type textarea "**********"
click at [169, 65] on input "text" at bounding box center [231, 66] width 219 height 12
type input "**********"
click at [130, 156] on input "number" at bounding box center [135, 155] width 26 height 12
type input "**"
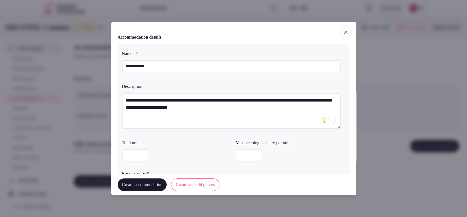
click at [248, 149] on input "number" at bounding box center [249, 155] width 26 height 12
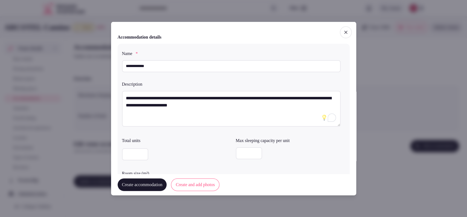
type input "*"
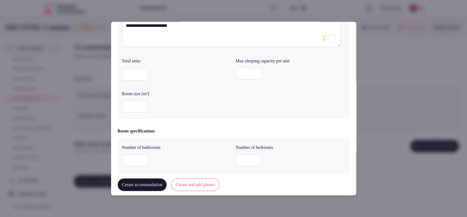
scroll to position [105, 0]
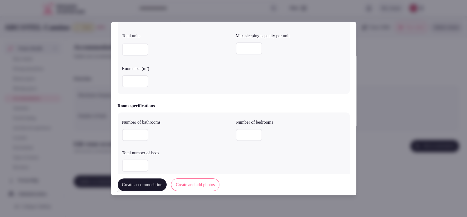
click at [134, 79] on input "number" at bounding box center [135, 81] width 26 height 12
type input "**"
click at [245, 136] on input "number" at bounding box center [249, 135] width 26 height 12
type input "*"
click at [138, 137] on input "*" at bounding box center [135, 135] width 26 height 12
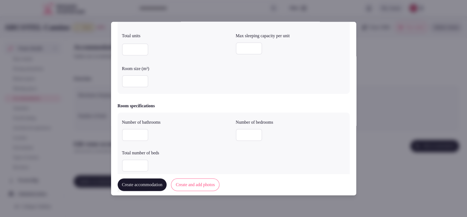
type input "*"
click at [127, 167] on input "number" at bounding box center [135, 166] width 26 height 12
type input "*"
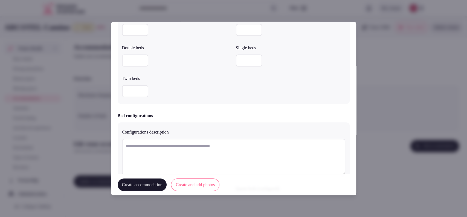
scroll to position [152, 0]
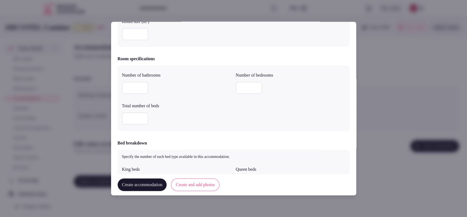
type input "*"
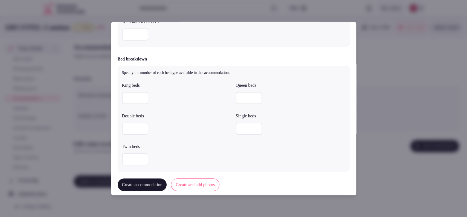
scroll to position [252, 0]
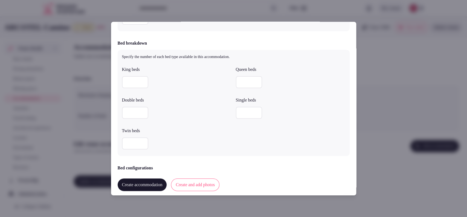
click at [131, 116] on input "number" at bounding box center [135, 113] width 26 height 12
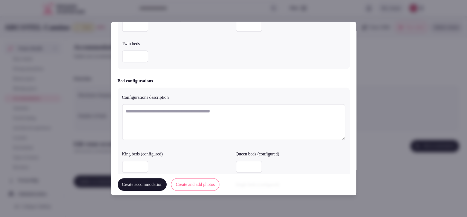
scroll to position [491, 0]
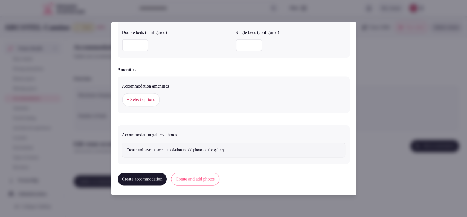
type input "*"
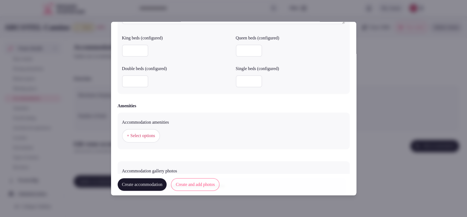
scroll to position [455, 0]
click at [155, 138] on button "+ Select options" at bounding box center [141, 135] width 38 height 14
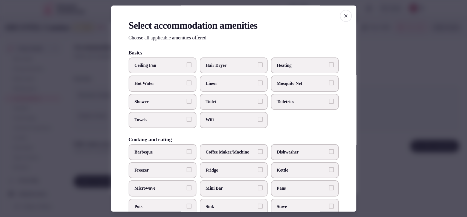
click at [221, 117] on span "Wifi" at bounding box center [231, 120] width 50 height 6
click at [258, 117] on button "Wifi" at bounding box center [260, 119] width 5 height 5
click at [227, 102] on span "Toilet" at bounding box center [231, 102] width 50 height 6
click at [258, 102] on button "Toilet" at bounding box center [260, 101] width 5 height 5
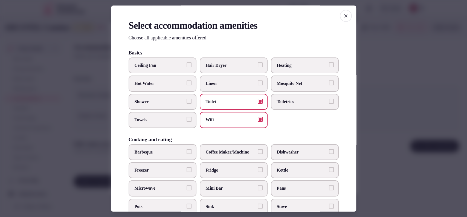
click at [284, 97] on label "Toiletries" at bounding box center [305, 102] width 68 height 16
click at [329, 99] on button "Toiletries" at bounding box center [331, 101] width 5 height 5
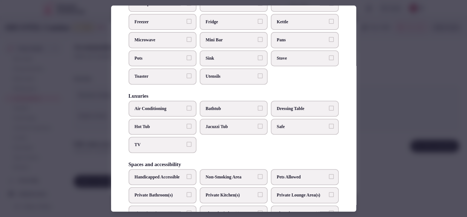
scroll to position [153, 0]
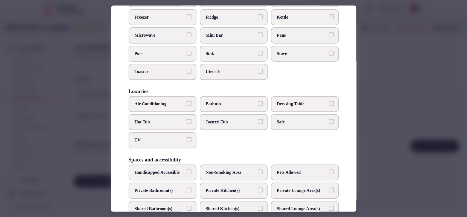
click at [220, 101] on span "Bathtub" at bounding box center [231, 104] width 50 height 6
click at [258, 101] on button "Bathtub" at bounding box center [260, 103] width 5 height 5
click at [170, 104] on span "Air Conditioning" at bounding box center [160, 104] width 50 height 6
click at [187, 104] on button "Air Conditioning" at bounding box center [189, 103] width 5 height 5
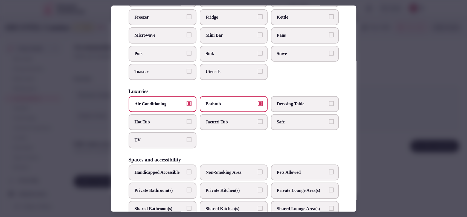
click at [160, 139] on span "TV" at bounding box center [160, 140] width 50 height 6
click at [187, 139] on button "TV" at bounding box center [189, 139] width 5 height 5
drag, startPoint x: 315, startPoint y: 121, endPoint x: 325, endPoint y: 121, distance: 10.4
click at [314, 121] on span "Safe" at bounding box center [302, 122] width 50 height 6
click at [329, 121] on button "Safe" at bounding box center [331, 121] width 5 height 5
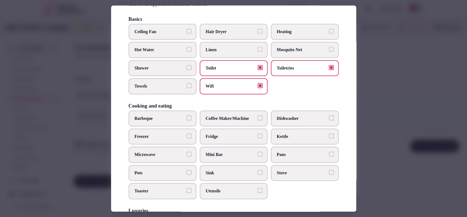
scroll to position [14, 0]
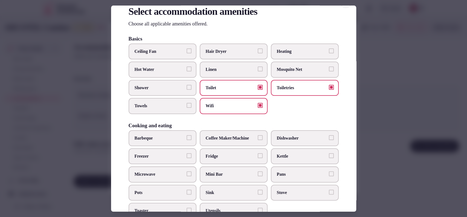
click at [243, 55] on label "Hair Dryer" at bounding box center [234, 52] width 68 height 16
click at [258, 53] on button "Hair Dryer" at bounding box center [260, 50] width 5 height 5
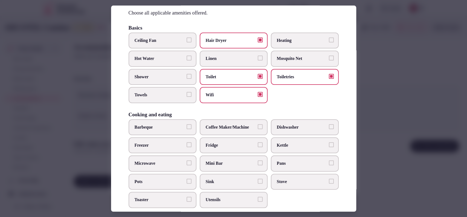
scroll to position [25, 0]
click at [169, 77] on span "Shower" at bounding box center [160, 76] width 50 height 6
click at [187, 77] on button "Shower" at bounding box center [189, 75] width 5 height 5
click at [164, 95] on span "Towels" at bounding box center [160, 95] width 50 height 6
click at [187, 95] on button "Towels" at bounding box center [189, 94] width 5 height 5
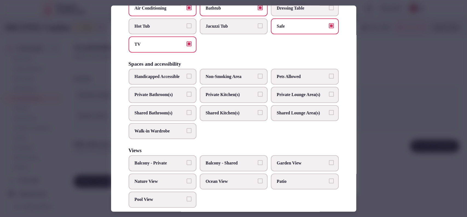
scroll to position [251, 0]
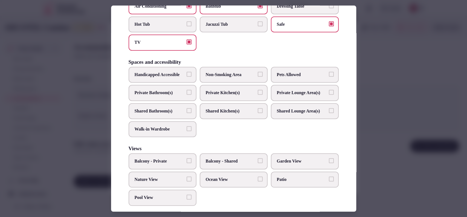
click at [155, 96] on span "Private Bathroom(s)" at bounding box center [160, 93] width 50 height 6
click at [187, 95] on button "Private Bathroom(s)" at bounding box center [189, 92] width 5 height 5
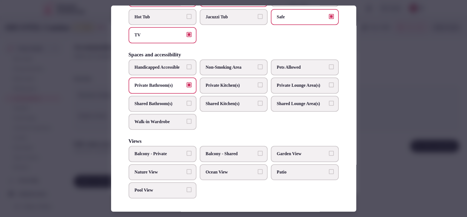
scroll to position [94, 0]
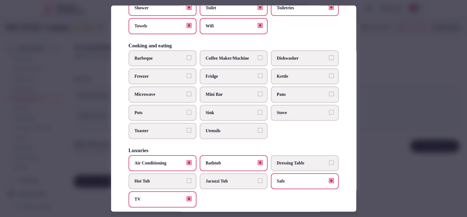
click at [251, 59] on span "Coffee Maker/Machine" at bounding box center [231, 58] width 50 height 6
click at [258, 59] on button "Coffee Maker/Machine" at bounding box center [260, 57] width 5 height 5
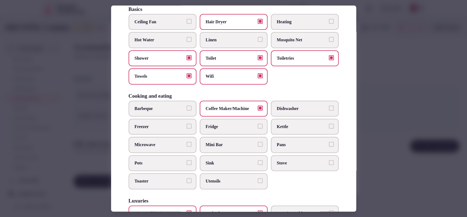
scroll to position [41, 0]
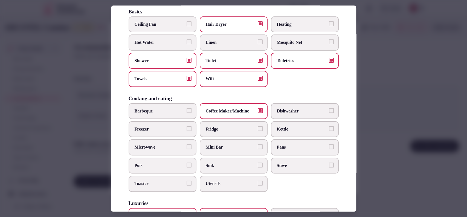
click at [375, 66] on div at bounding box center [233, 108] width 467 height 217
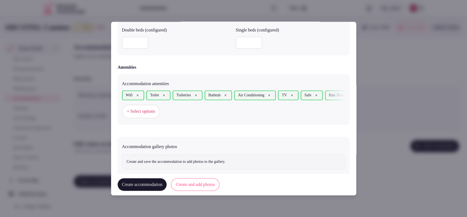
scroll to position [505, 0]
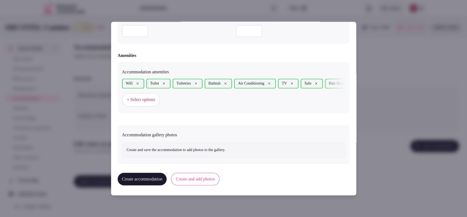
click at [200, 176] on button "Create and add photos" at bounding box center [195, 179] width 48 height 13
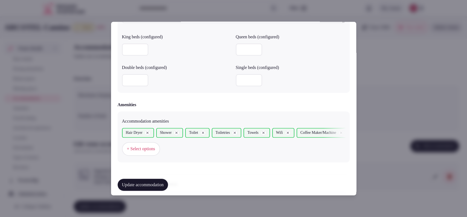
scroll to position [555, 0]
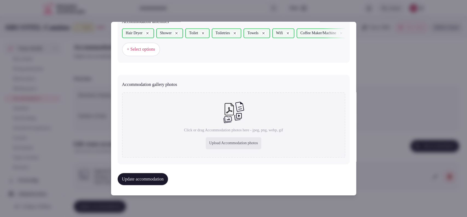
click at [206, 142] on div "Upload Accommodation photos" at bounding box center [233, 143] width 55 height 12
type input "**********"
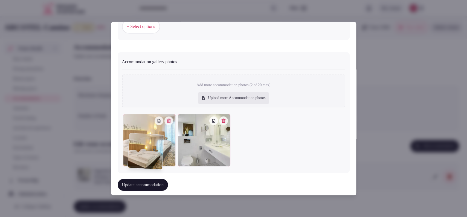
drag, startPoint x: 193, startPoint y: 168, endPoint x: 145, endPoint y: 165, distance: 48.2
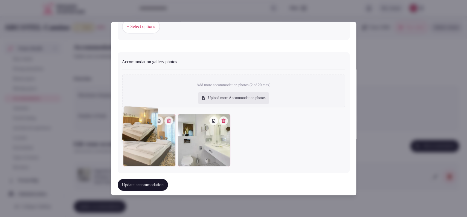
click at [145, 165] on div "**********" at bounding box center [233, 108] width 245 height 173
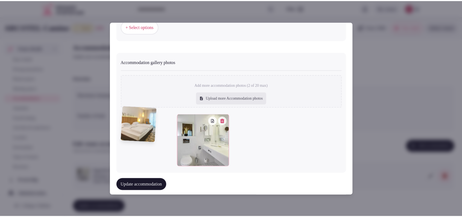
scroll to position [585, 0]
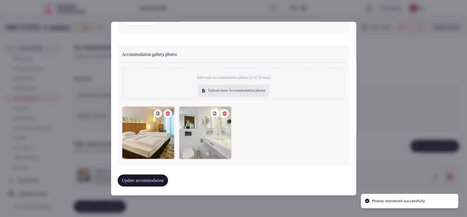
click at [167, 179] on button "Update accommodation" at bounding box center [143, 181] width 50 height 12
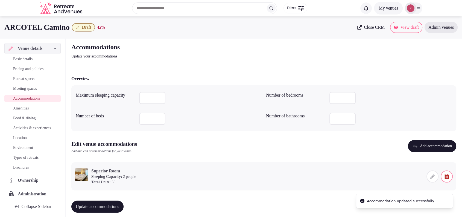
scroll to position [7, 0]
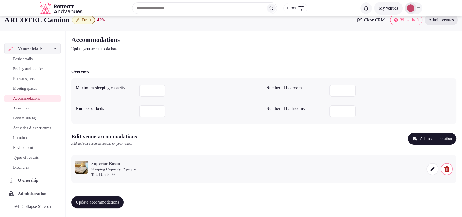
click at [105, 201] on span "Update accommodations" at bounding box center [98, 201] width 44 height 5
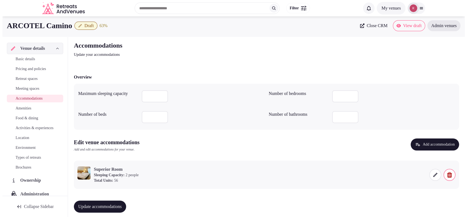
scroll to position [0, 0]
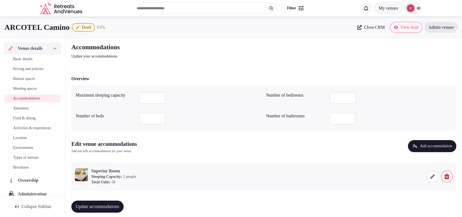
click at [24, 106] on span "Amenities" at bounding box center [21, 108] width 16 height 5
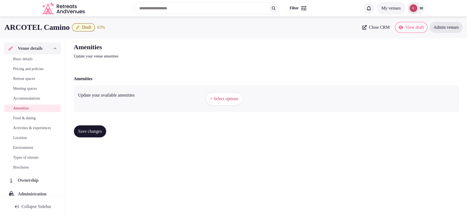
click at [228, 97] on span "+ Select options" at bounding box center [224, 99] width 28 height 6
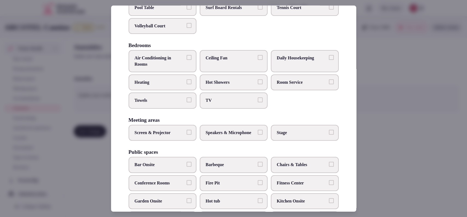
scroll to position [78, 0]
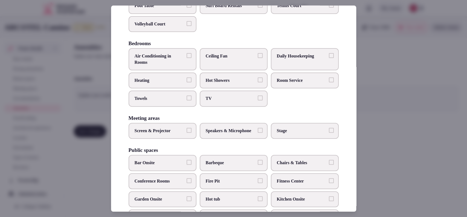
click at [184, 59] on label "Air Conditioning in Rooms" at bounding box center [163, 59] width 68 height 22
click at [187, 58] on button "Air Conditioning in Rooms" at bounding box center [189, 55] width 5 height 5
click at [206, 101] on span "TV" at bounding box center [231, 99] width 50 height 6
click at [258, 101] on button "TV" at bounding box center [260, 98] width 5 height 5
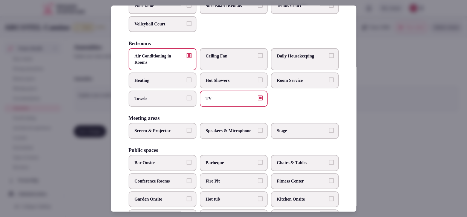
click at [272, 85] on label "Room Service" at bounding box center [305, 81] width 68 height 16
click at [329, 82] on button "Room Service" at bounding box center [331, 79] width 5 height 5
click at [287, 68] on label "Daily Housekeeping" at bounding box center [305, 59] width 68 height 22
click at [329, 58] on button "Daily Housekeeping" at bounding box center [331, 55] width 5 height 5
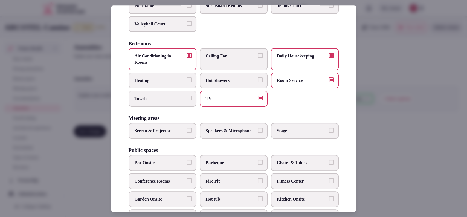
click at [177, 102] on span "Towels" at bounding box center [160, 99] width 50 height 6
click at [187, 101] on button "Towels" at bounding box center [189, 98] width 5 height 5
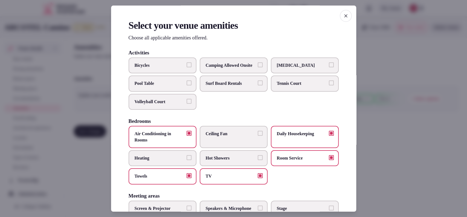
scroll to position [180, 0]
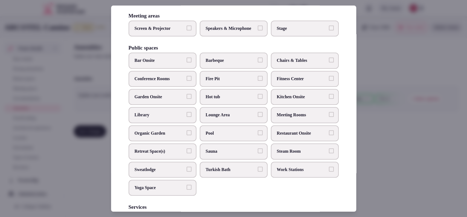
click at [176, 69] on label "Bar Onsite" at bounding box center [163, 61] width 68 height 16
click at [187, 63] on button "Bar Onsite" at bounding box center [189, 60] width 5 height 5
click at [173, 82] on span "Conference Rooms" at bounding box center [160, 79] width 50 height 6
click at [187, 81] on button "Conference Rooms" at bounding box center [189, 78] width 5 height 5
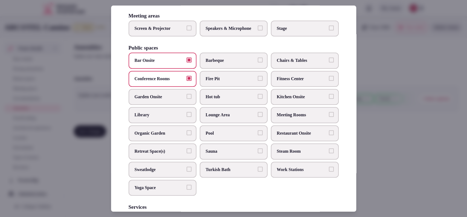
click at [301, 118] on span "Meeting Rooms" at bounding box center [302, 115] width 50 height 6
click at [329, 117] on button "Meeting Rooms" at bounding box center [331, 114] width 5 height 5
click at [293, 138] on label "Restaurant Onsite" at bounding box center [305, 133] width 68 height 16
click at [329, 135] on button "Restaurant Onsite" at bounding box center [331, 132] width 5 height 5
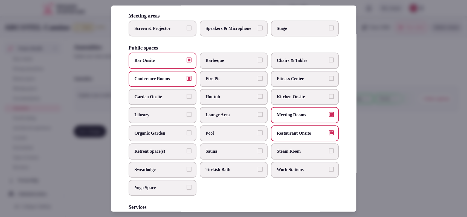
click at [249, 136] on span "Pool" at bounding box center [231, 133] width 50 height 6
click at [258, 135] on button "Pool" at bounding box center [260, 132] width 5 height 5
click at [242, 154] on span "Sauna" at bounding box center [231, 151] width 50 height 6
click at [258, 153] on button "Sauna" at bounding box center [260, 150] width 5 height 5
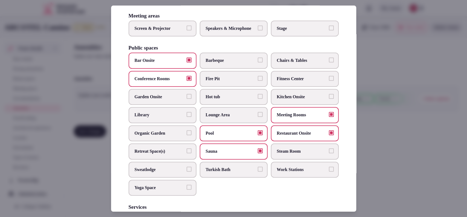
click at [289, 154] on span "Steam Room" at bounding box center [302, 151] width 50 height 6
click at [329, 153] on button "Steam Room" at bounding box center [331, 150] width 5 height 5
click at [287, 64] on span "Chairs & Tables" at bounding box center [302, 61] width 50 height 6
click at [329, 63] on button "Chairs & Tables" at bounding box center [331, 60] width 5 height 5
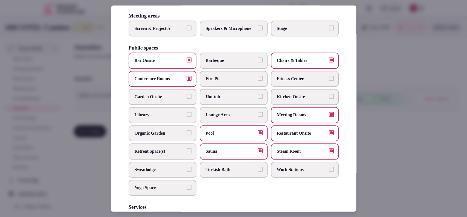
click at [285, 82] on span "Fitness Center" at bounding box center [302, 79] width 50 height 6
click at [329, 81] on button "Fitness Center" at bounding box center [331, 78] width 5 height 5
click at [172, 36] on label "Screen & Projector" at bounding box center [163, 29] width 68 height 16
click at [187, 30] on button "Screen & Projector" at bounding box center [189, 27] width 5 height 5
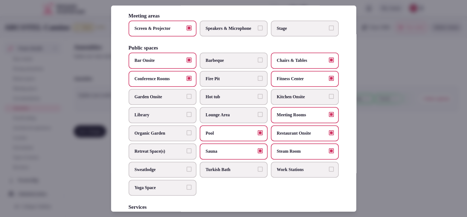
click at [212, 31] on span "Speakers & Microphone" at bounding box center [231, 28] width 50 height 6
click at [258, 30] on button "Speakers & Microphone" at bounding box center [260, 27] width 5 height 5
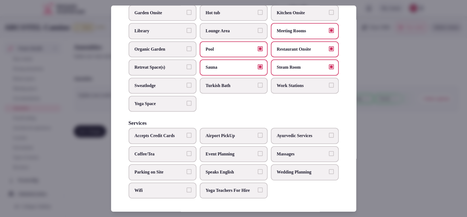
click at [287, 83] on span "Work Stations" at bounding box center [302, 86] width 50 height 6
click at [329, 83] on button "Work Stations" at bounding box center [331, 85] width 5 height 5
click at [288, 169] on span "Wedding Planning" at bounding box center [302, 172] width 50 height 6
click at [329, 169] on button "Wedding Planning" at bounding box center [331, 171] width 5 height 5
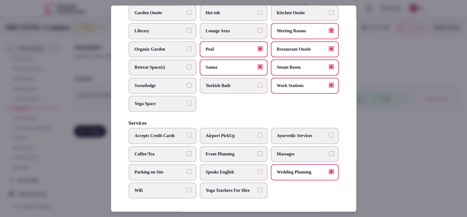
click at [175, 133] on span "Accepts Credit Cards" at bounding box center [160, 136] width 50 height 6
click at [187, 133] on button "Accepts Credit Cards" at bounding box center [189, 135] width 5 height 5
click at [167, 146] on label "Coffee/Tea" at bounding box center [163, 154] width 68 height 16
click at [187, 151] on button "Coffee/Tea" at bounding box center [189, 153] width 5 height 5
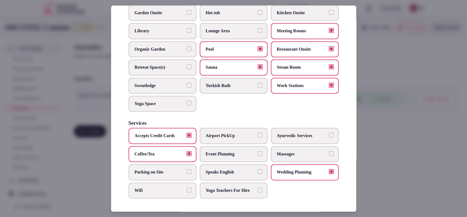
click at [164, 169] on span "Parking on Site" at bounding box center [160, 172] width 50 height 6
click at [187, 169] on button "Parking on Site" at bounding box center [189, 171] width 5 height 5
click at [161, 190] on label "Wifi" at bounding box center [163, 190] width 68 height 16
click at [187, 190] on button "Wifi" at bounding box center [189, 189] width 5 height 5
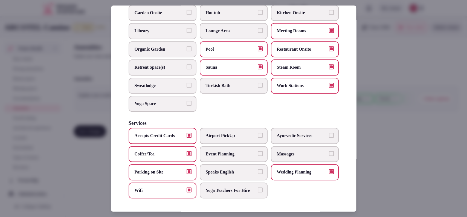
click at [236, 146] on label "Event Planning" at bounding box center [234, 154] width 68 height 16
click at [258, 151] on button "Event Planning" at bounding box center [260, 153] width 5 height 5
click at [271, 146] on label "Massages" at bounding box center [305, 154] width 68 height 16
click at [329, 151] on button "Massages" at bounding box center [331, 153] width 5 height 5
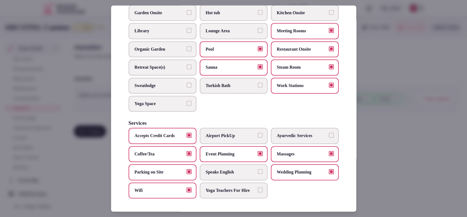
click at [278, 151] on span "Massages" at bounding box center [302, 154] width 50 height 6
click at [329, 151] on button "Massages" at bounding box center [331, 153] width 5 height 5
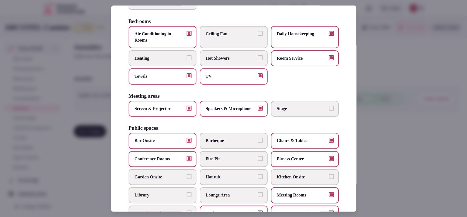
click at [187, 197] on button "Library" at bounding box center [189, 194] width 5 height 5
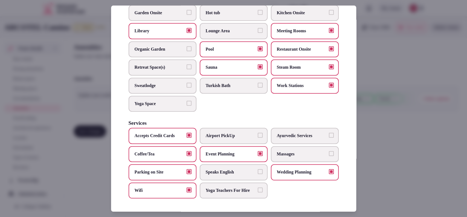
click at [370, 114] on div at bounding box center [233, 108] width 467 height 217
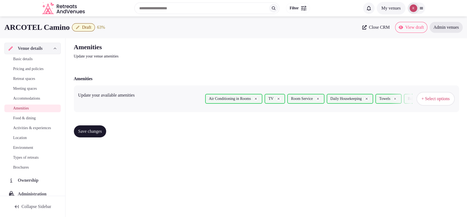
click at [86, 127] on button "Save changes" at bounding box center [90, 131] width 33 height 12
click at [22, 117] on span "Food & dining" at bounding box center [24, 117] width 22 height 5
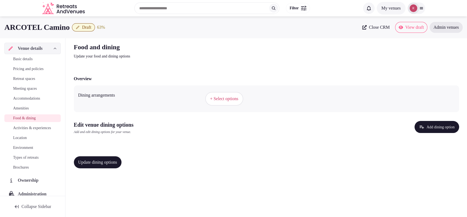
click at [229, 103] on button "+ Select options" at bounding box center [224, 99] width 38 height 14
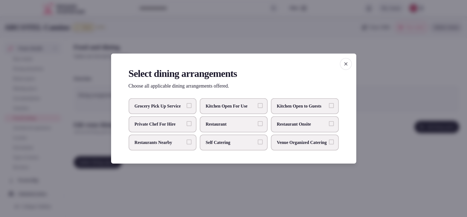
click at [298, 122] on span "Restaurant Onsite" at bounding box center [302, 124] width 50 height 6
click at [329, 122] on button "Restaurant Onsite" at bounding box center [331, 123] width 5 height 5
click at [169, 145] on span "Restaurants Nearby" at bounding box center [160, 142] width 50 height 6
click at [187, 144] on button "Restaurants Nearby" at bounding box center [189, 141] width 5 height 5
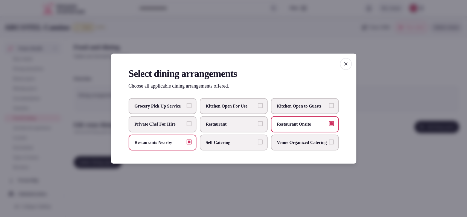
click at [185, 146] on label "Restaurants Nearby" at bounding box center [163, 142] width 68 height 16
click at [187, 144] on button "Restaurants Nearby" at bounding box center [189, 141] width 5 height 5
click at [302, 179] on div at bounding box center [233, 108] width 467 height 217
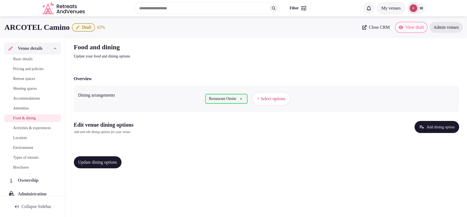
click at [434, 131] on button "Add dining option" at bounding box center [436, 127] width 45 height 12
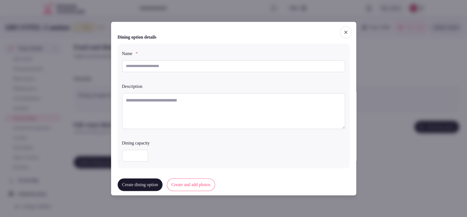
click at [186, 66] on input "text" at bounding box center [233, 66] width 223 height 12
type input "**********"
click at [186, 103] on textarea at bounding box center [233, 111] width 223 height 36
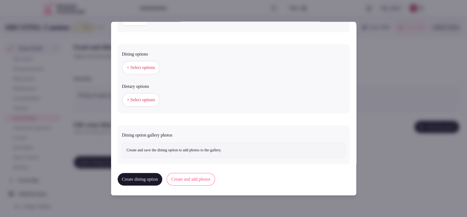
click at [144, 65] on span "+ Select options" at bounding box center [141, 67] width 28 height 6
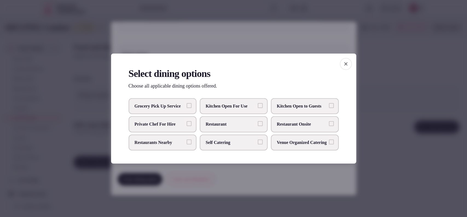
click at [295, 125] on span "Restaurant Onsite" at bounding box center [302, 124] width 50 height 6
click at [329, 125] on button "Restaurant Onsite" at bounding box center [331, 123] width 5 height 5
click at [388, 97] on div at bounding box center [233, 108] width 467 height 217
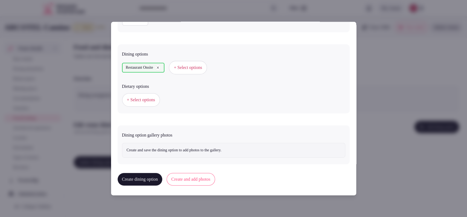
click at [152, 97] on span "+ Select options" at bounding box center [141, 100] width 28 height 6
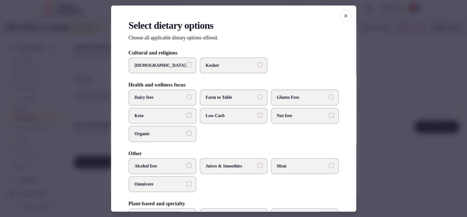
click at [404, 92] on div at bounding box center [233, 108] width 467 height 217
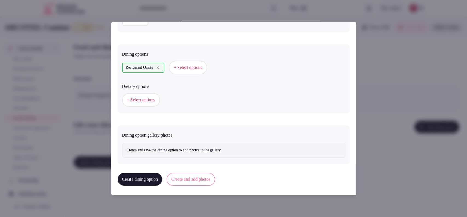
click at [190, 174] on button "Create and add photos" at bounding box center [191, 179] width 48 height 13
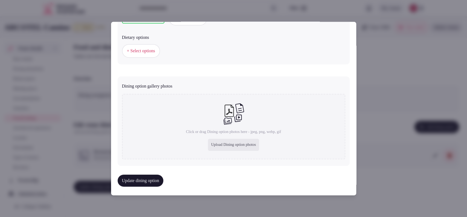
scroll to position [186, 0]
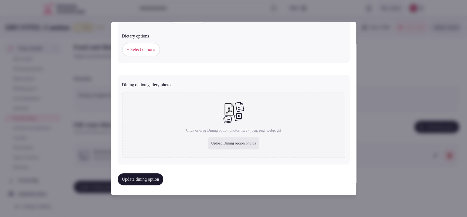
click at [208, 140] on div "Upload Dining option photos" at bounding box center [233, 143] width 51 height 12
type input "**********"
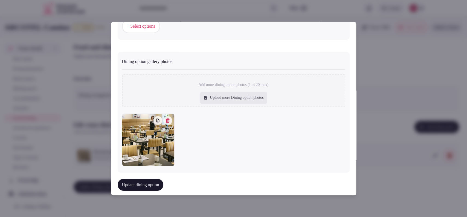
scroll to position [217, 0]
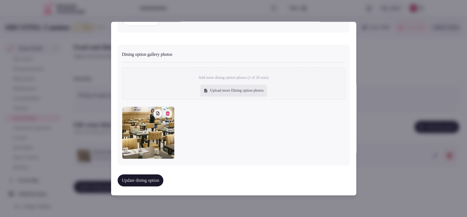
click at [140, 181] on button "Update dining option" at bounding box center [141, 180] width 46 height 12
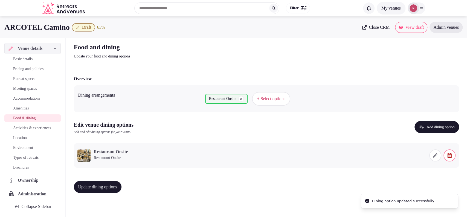
click at [29, 56] on span "Basic details" at bounding box center [22, 58] width 19 height 5
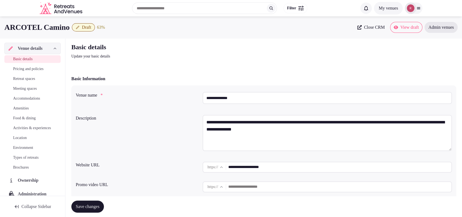
drag, startPoint x: 246, startPoint y: 97, endPoint x: 176, endPoint y: 103, distance: 70.3
click at [176, 103] on div "**********" at bounding box center [264, 99] width 376 height 19
paste input "**********"
type input "**********"
click at [79, 205] on span "Save changes" at bounding box center [88, 206] width 24 height 5
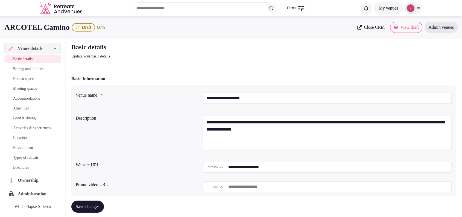
click at [20, 108] on span "Amenities" at bounding box center [21, 108] width 16 height 5
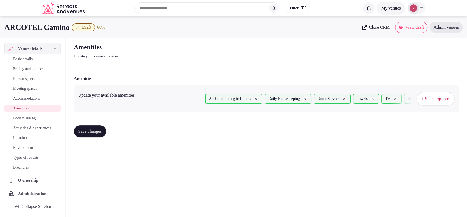
click at [35, 89] on span "Meeting spaces" at bounding box center [25, 88] width 24 height 5
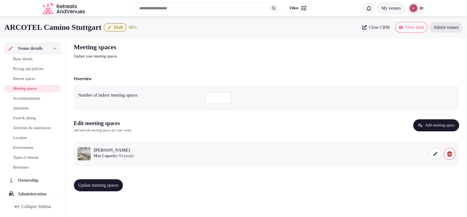
click at [22, 141] on span "Location" at bounding box center [20, 137] width 14 height 5
click at [34, 114] on link "Food & dining" at bounding box center [32, 118] width 56 height 8
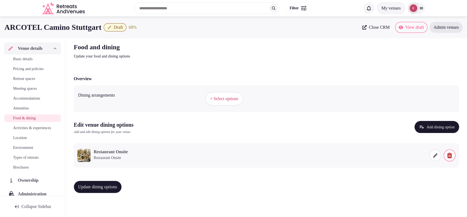
click at [431, 155] on span at bounding box center [435, 155] width 12 height 12
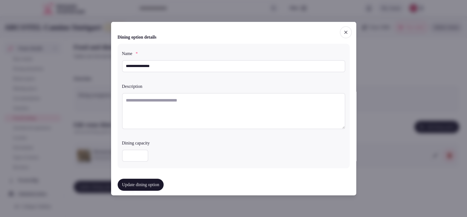
click at [179, 108] on textarea at bounding box center [233, 111] width 223 height 36
paste textarea "**********"
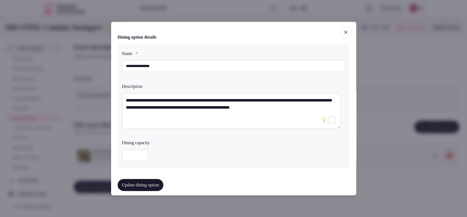
scroll to position [152, 0]
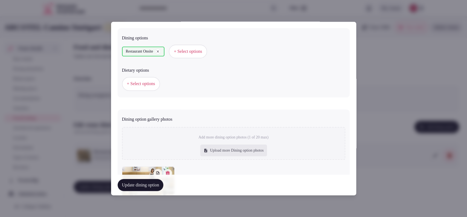
click at [148, 82] on span "+ Select options" at bounding box center [141, 84] width 28 height 6
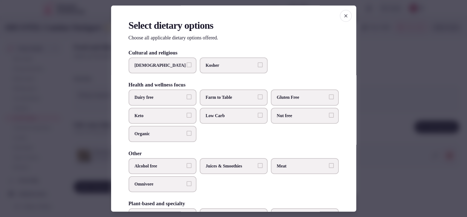
click at [283, 101] on label "Gluten Free" at bounding box center [305, 98] width 68 height 16
click at [329, 100] on button "Gluten Free" at bounding box center [331, 97] width 5 height 5
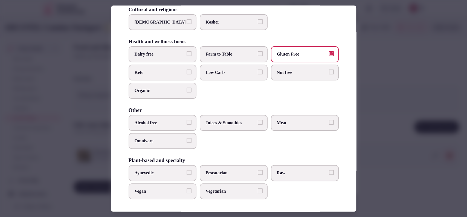
click at [224, 120] on span "Juices & Smoothies" at bounding box center [231, 123] width 50 height 6
click at [258, 120] on button "Juices & Smoothies" at bounding box center [260, 122] width 5 height 5
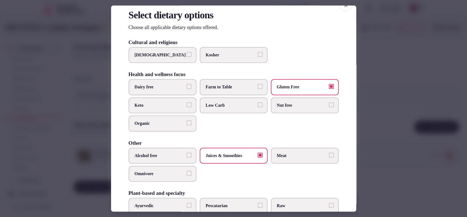
scroll to position [0, 0]
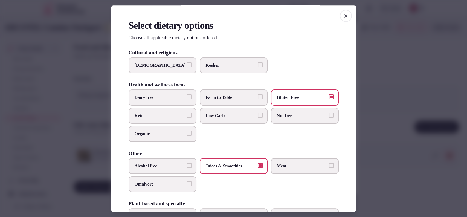
click at [159, 101] on label "Dairy free" at bounding box center [163, 98] width 68 height 16
click at [187, 100] on button "Dairy free" at bounding box center [189, 97] width 5 height 5
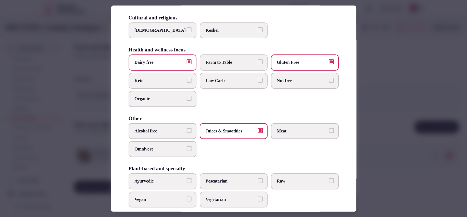
scroll to position [43, 0]
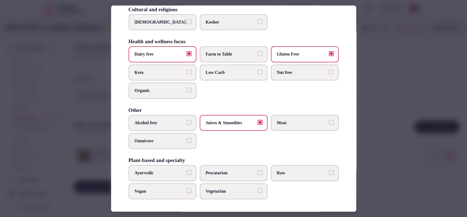
click at [187, 192] on button "Vegan" at bounding box center [189, 190] width 5 height 5
click at [380, 121] on div at bounding box center [233, 108] width 467 height 217
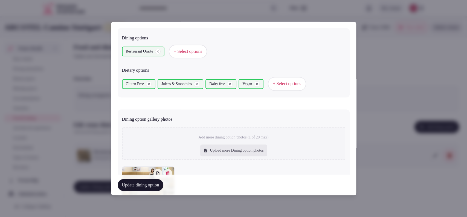
scroll to position [0, 0]
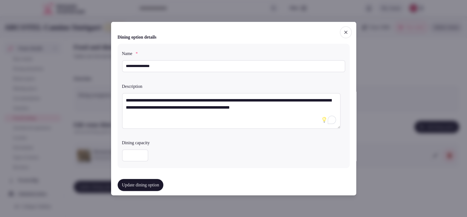
click at [179, 110] on textarea "**********" at bounding box center [231, 111] width 219 height 36
paste textarea "**********"
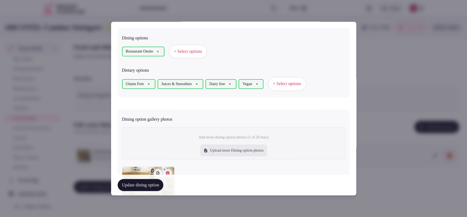
scroll to position [212, 0]
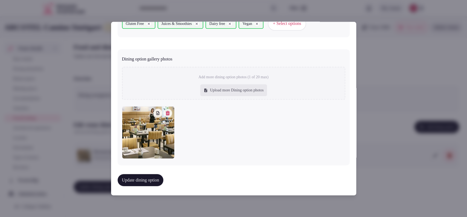
type textarea "**********"
click at [148, 174] on button "Update dining option" at bounding box center [141, 180] width 46 height 12
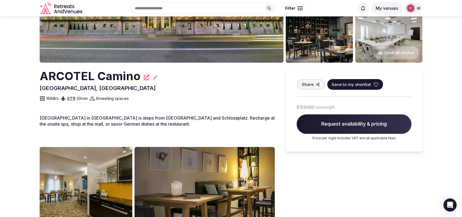
scroll to position [60, 0]
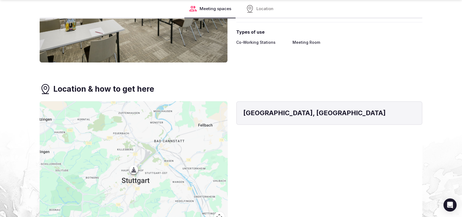
scroll to position [621, 0]
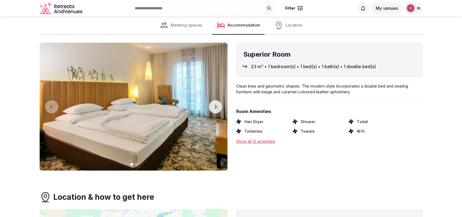
scroll to position [668, 0]
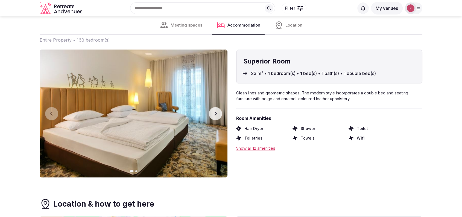
click at [222, 118] on img at bounding box center [134, 114] width 188 height 128
click at [218, 116] on button "Next slide" at bounding box center [215, 113] width 13 height 13
